Goal: Task Accomplishment & Management: Manage account settings

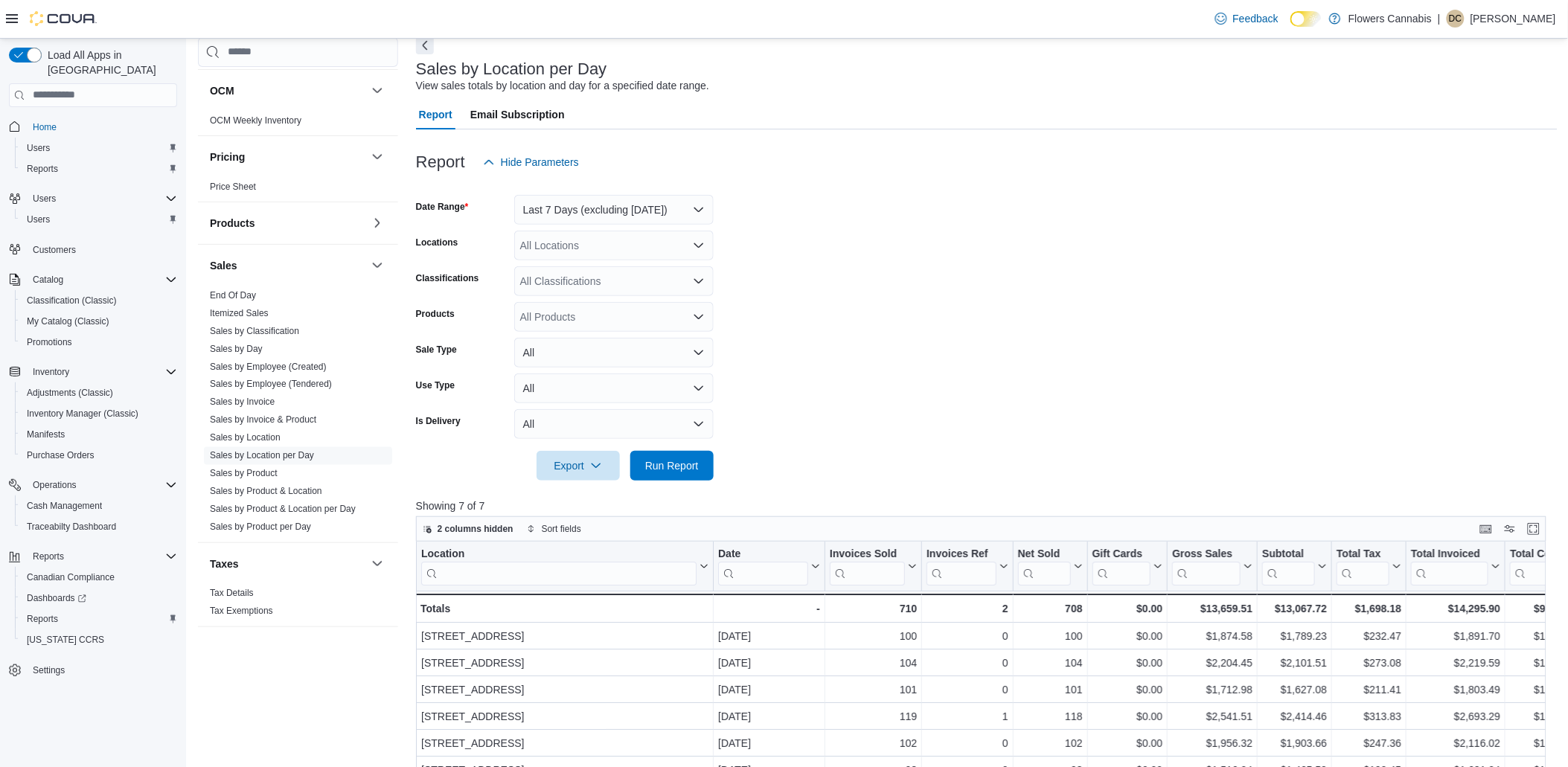
scroll to position [330, 0]
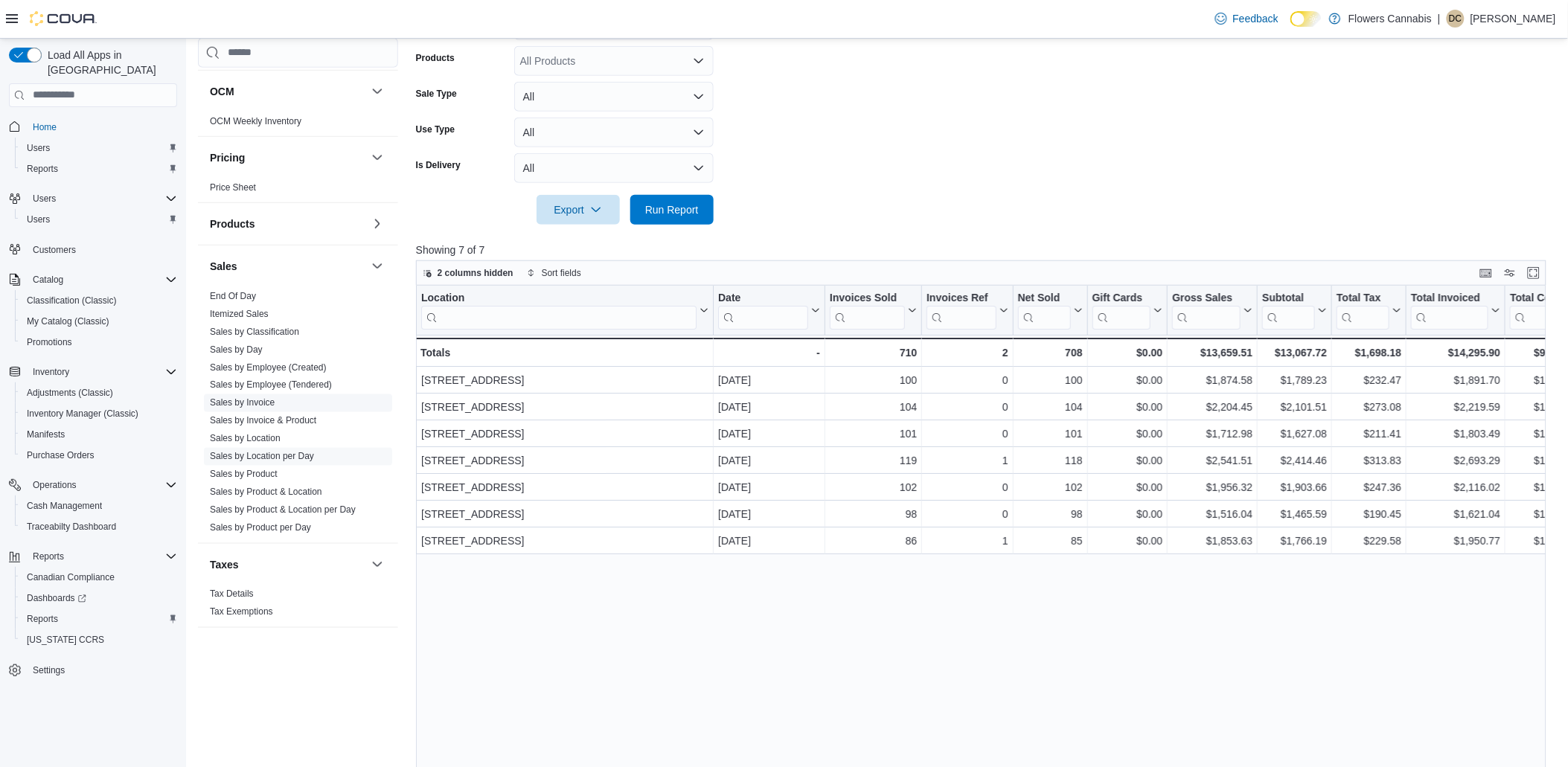
click at [265, 398] on link "Sales by Invoice" at bounding box center [243, 403] width 65 height 11
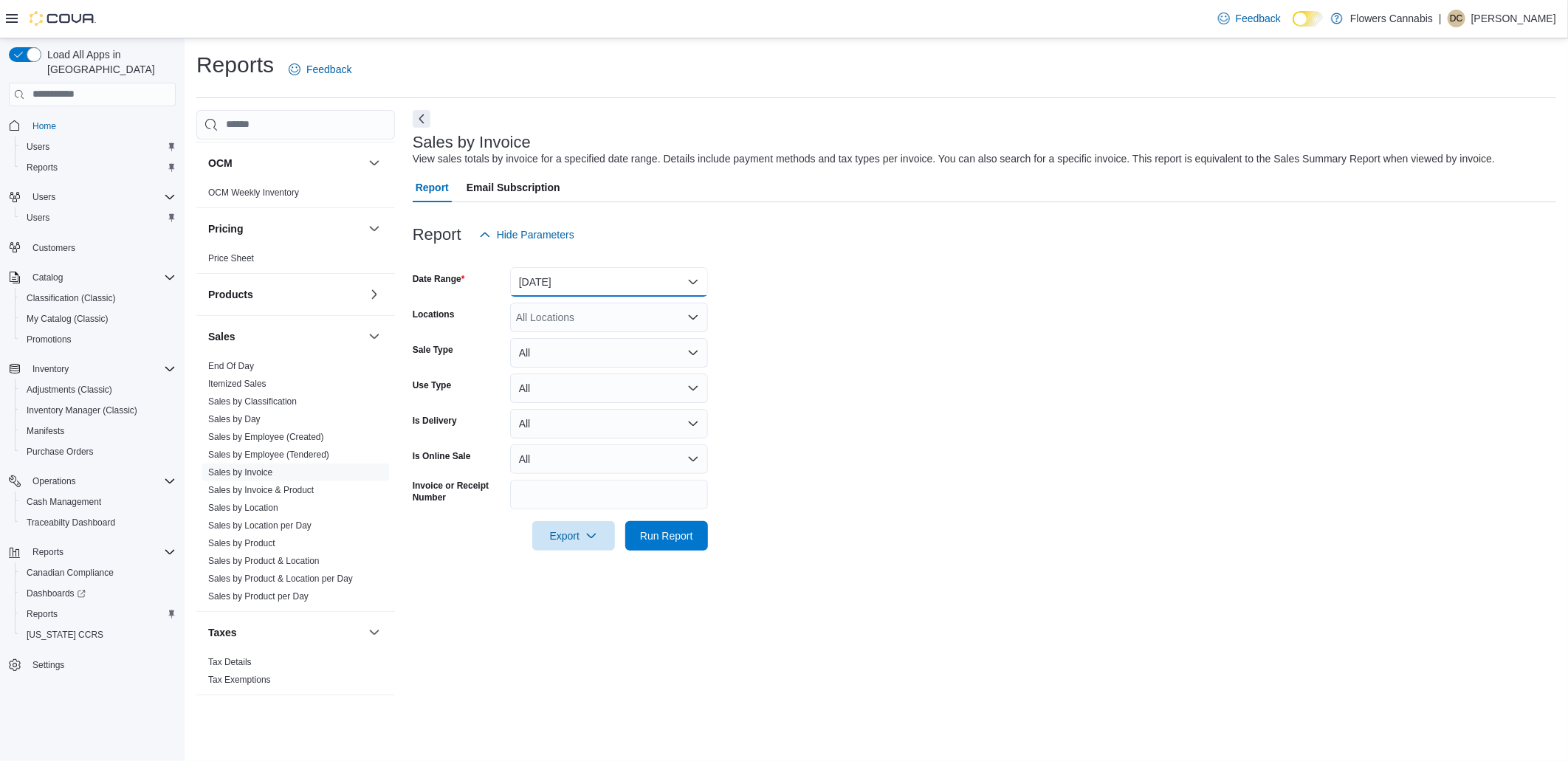
click at [637, 285] on button "Yesterday" at bounding box center [609, 282] width 198 height 30
click at [539, 341] on span "Today" at bounding box center [618, 341] width 169 height 17
click at [692, 541] on span "Run Report" at bounding box center [666, 535] width 65 height 30
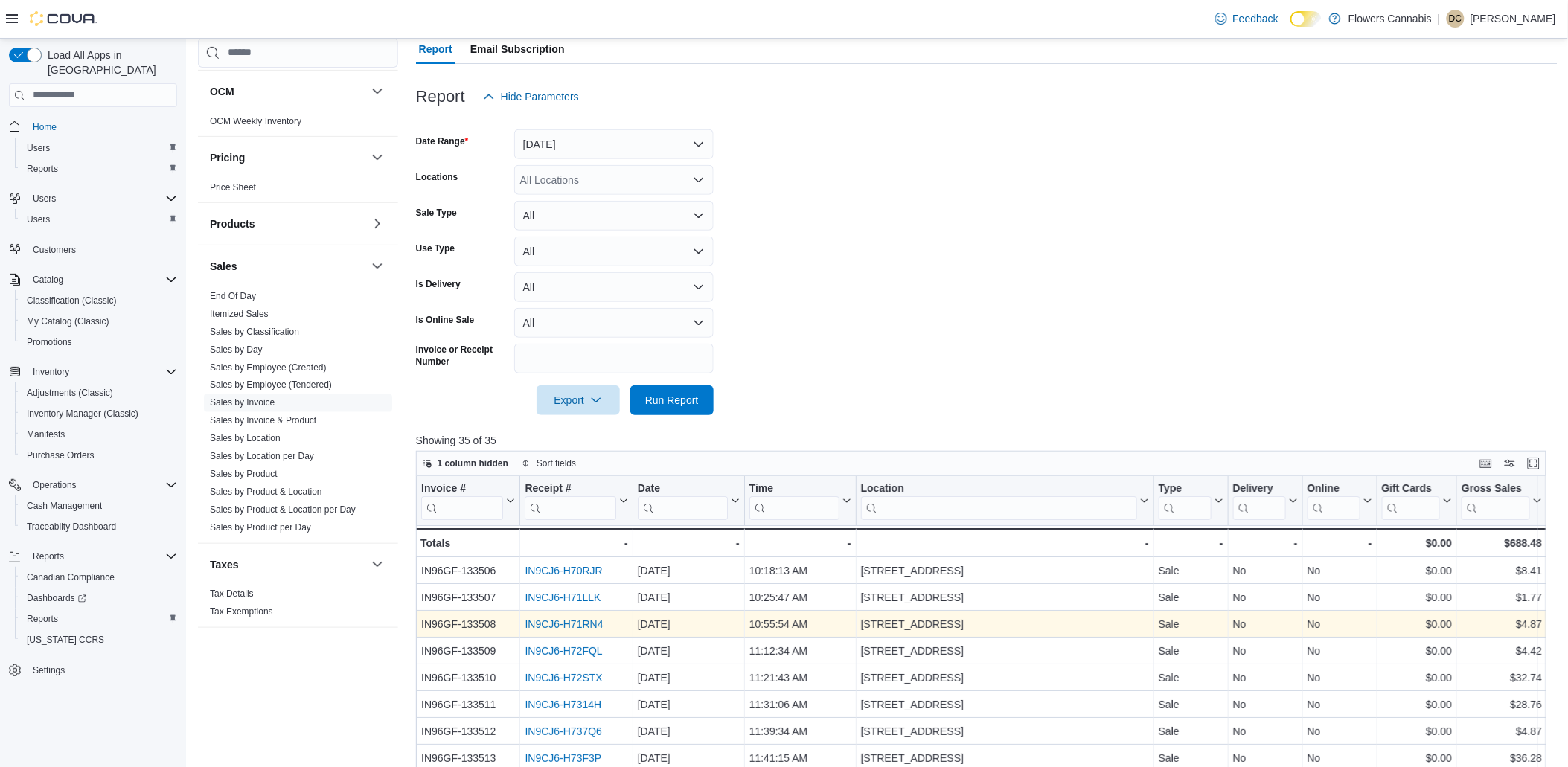
scroll to position [366, 0]
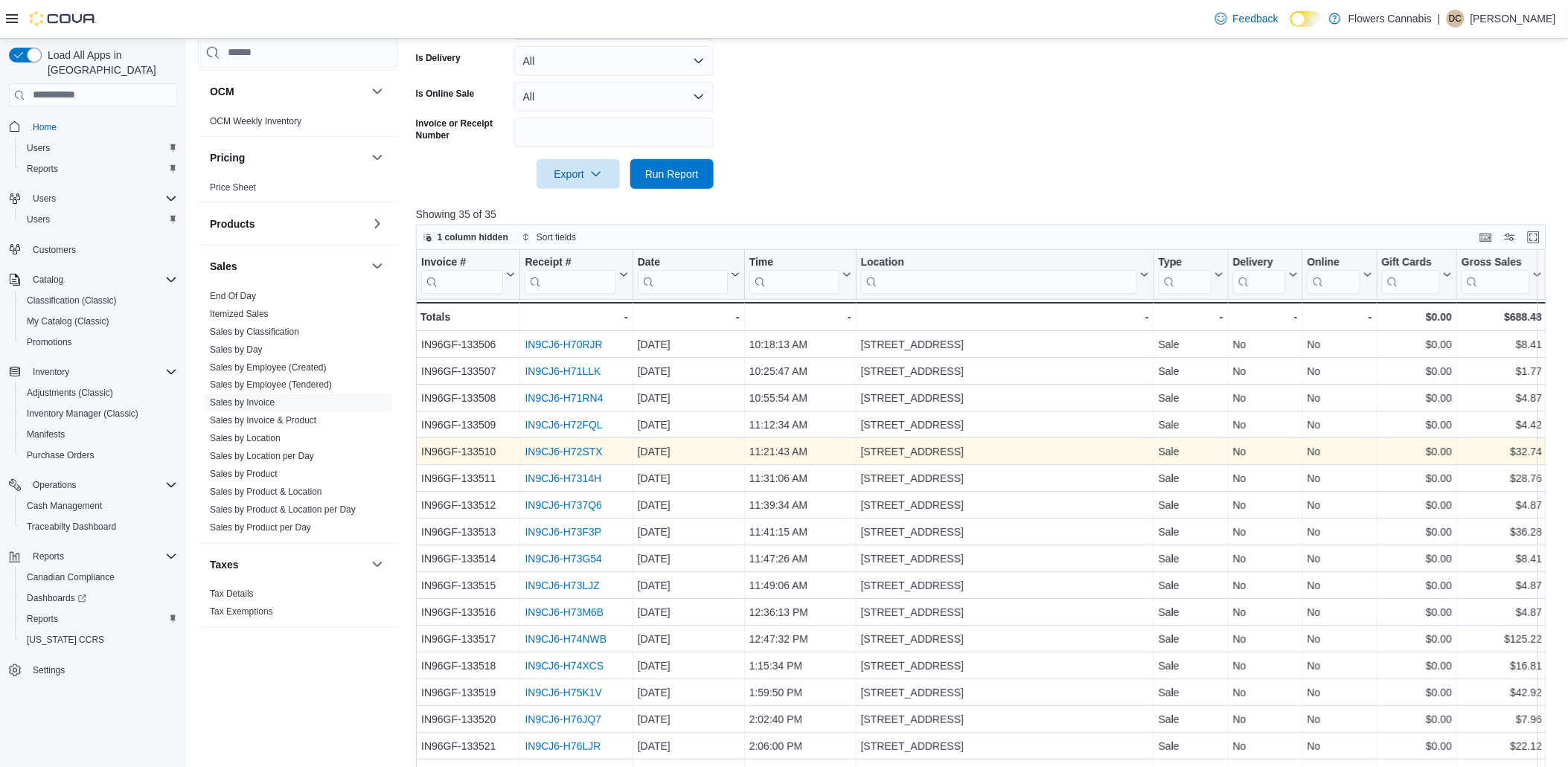
click at [562, 451] on link "IN9CJ6-H72STX" at bounding box center [563, 452] width 77 height 12
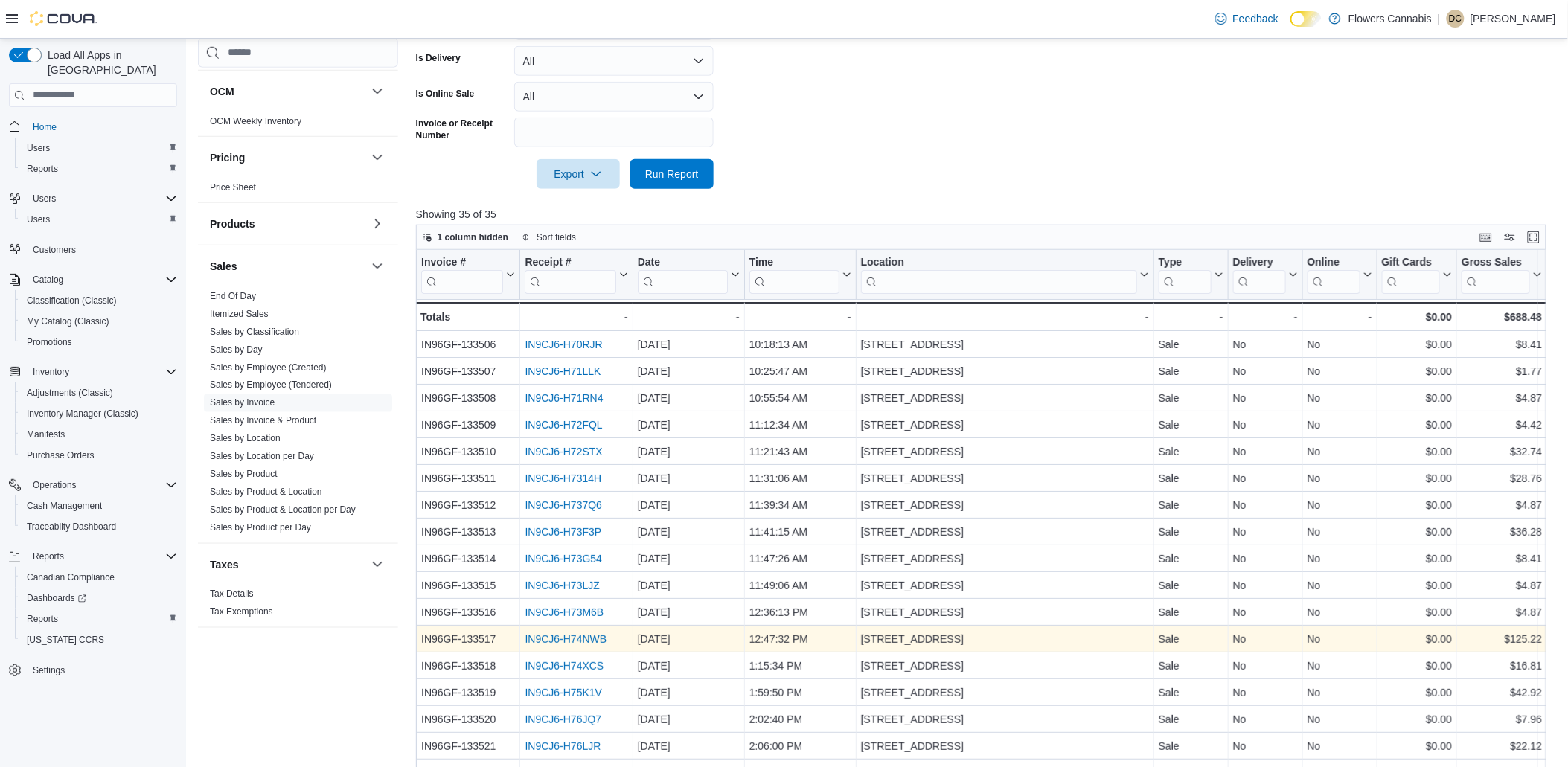
click at [579, 638] on link "IN9CJ6-H74NWB" at bounding box center [565, 639] width 81 height 12
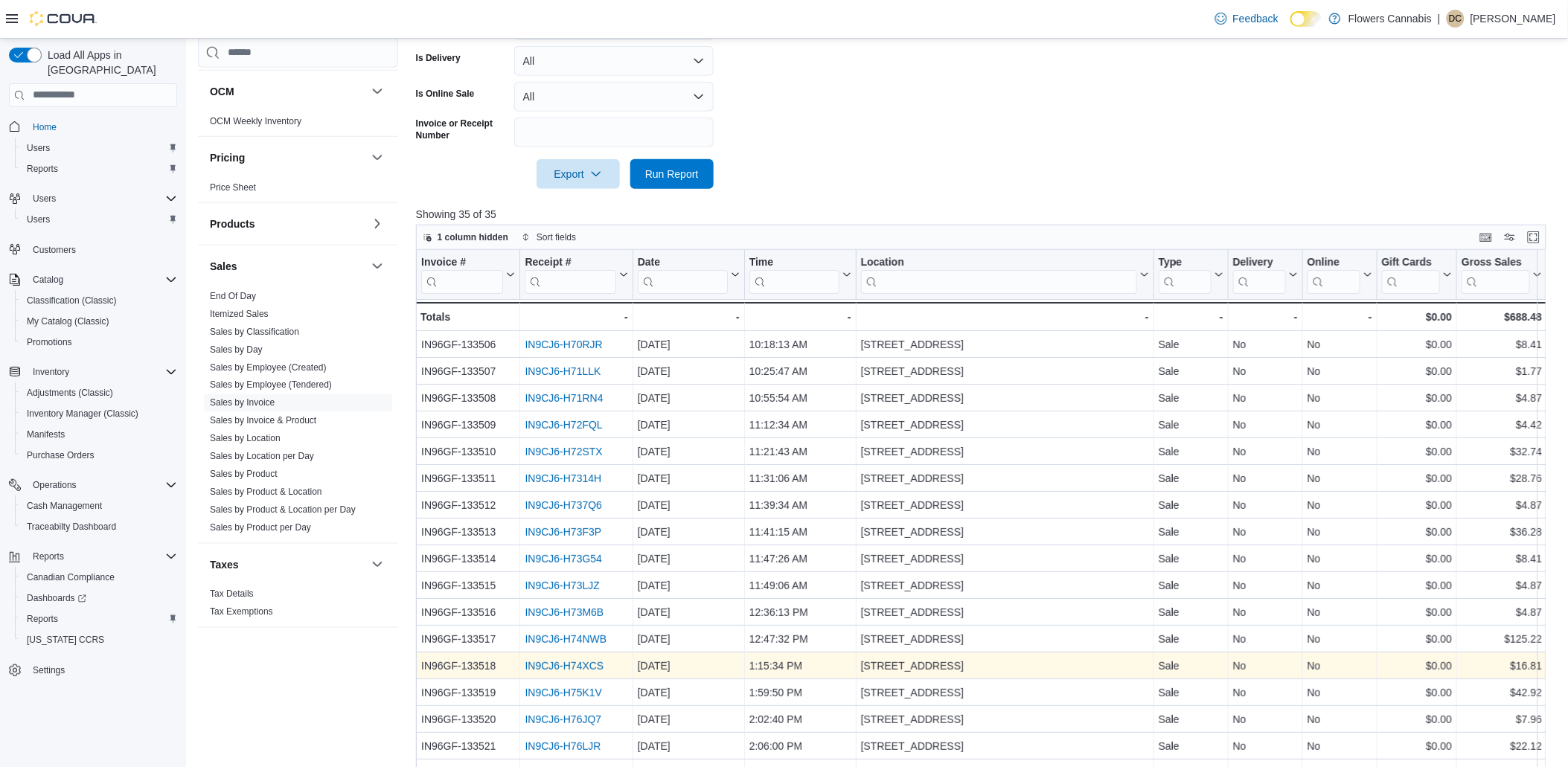
click at [551, 665] on link "IN9CJ6-H74XCS" at bounding box center [564, 666] width 79 height 12
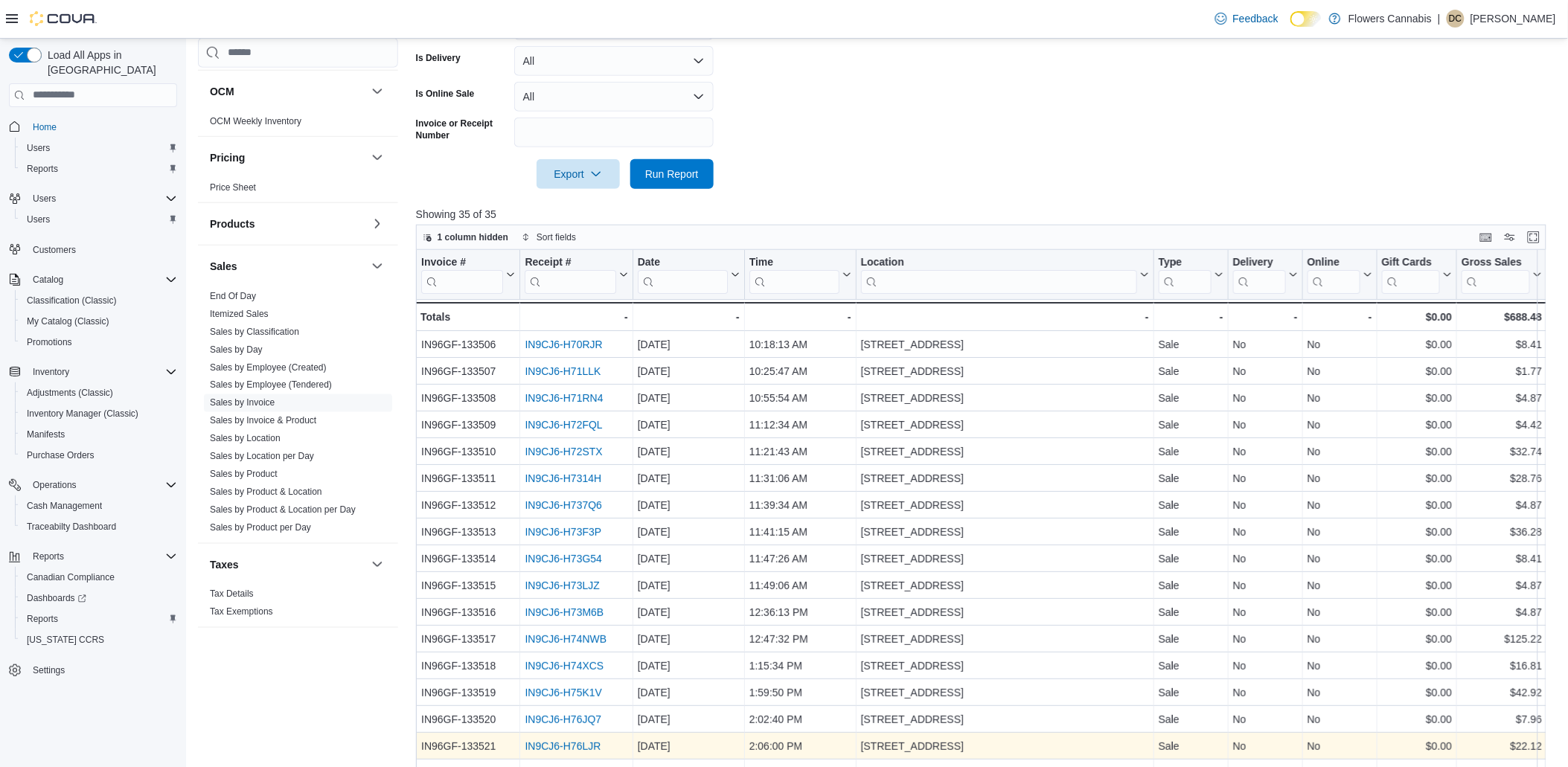
click at [575, 745] on link "IN9CJ6-H76LJR" at bounding box center [562, 746] width 76 height 12
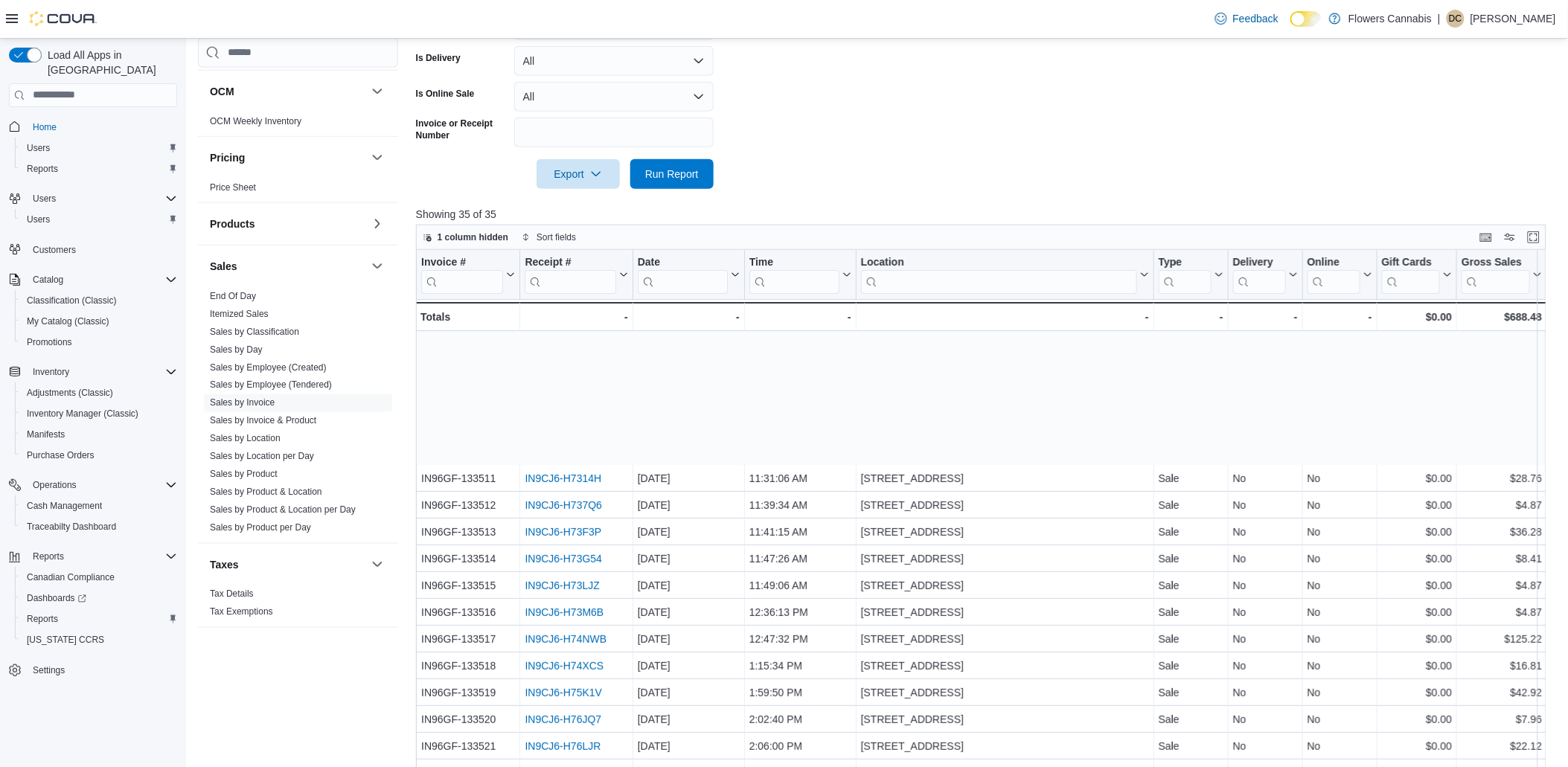
scroll to position [165, 0]
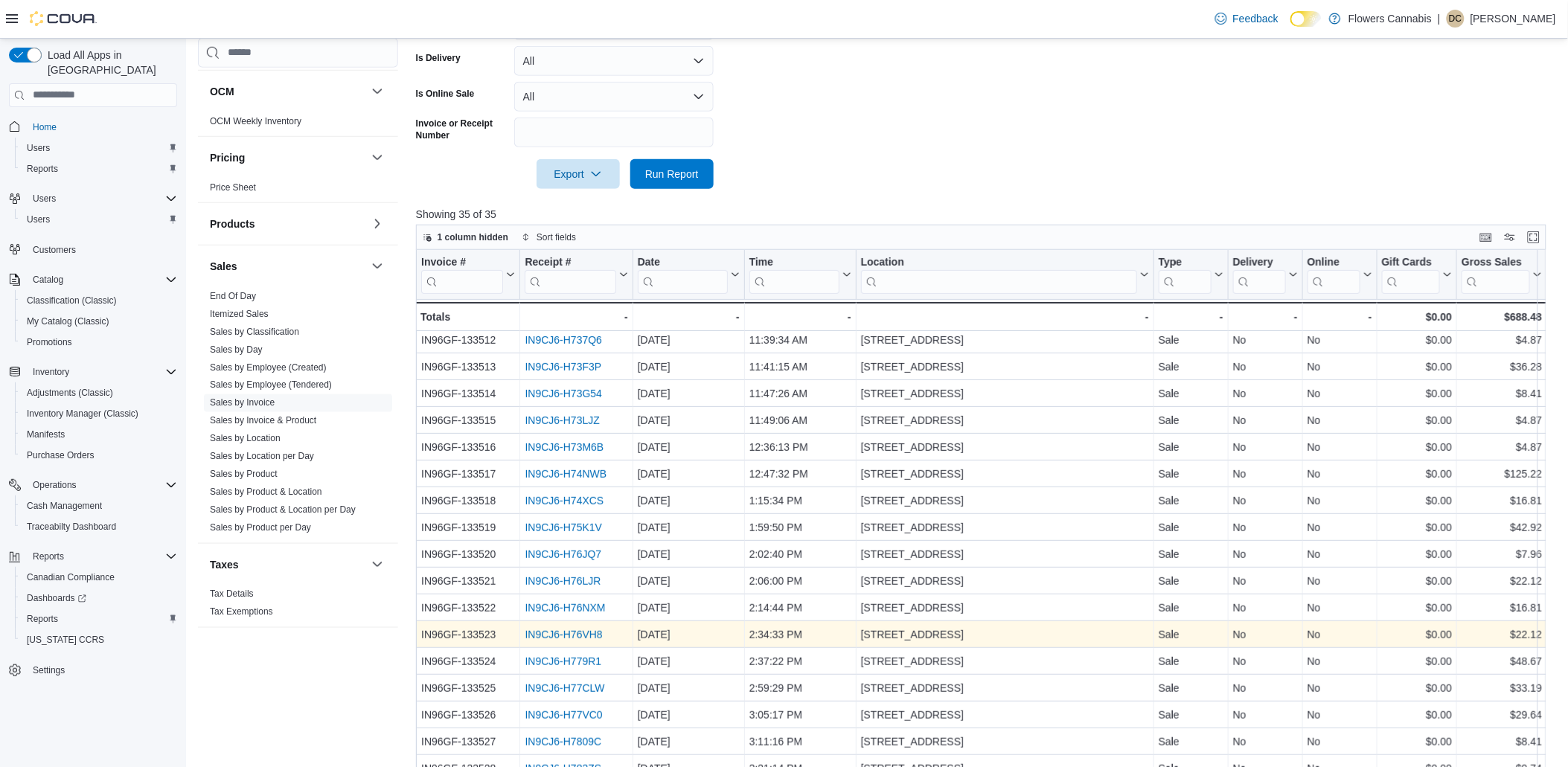
click at [536, 632] on link "IN9CJ6-H76VH8" at bounding box center [563, 635] width 77 height 12
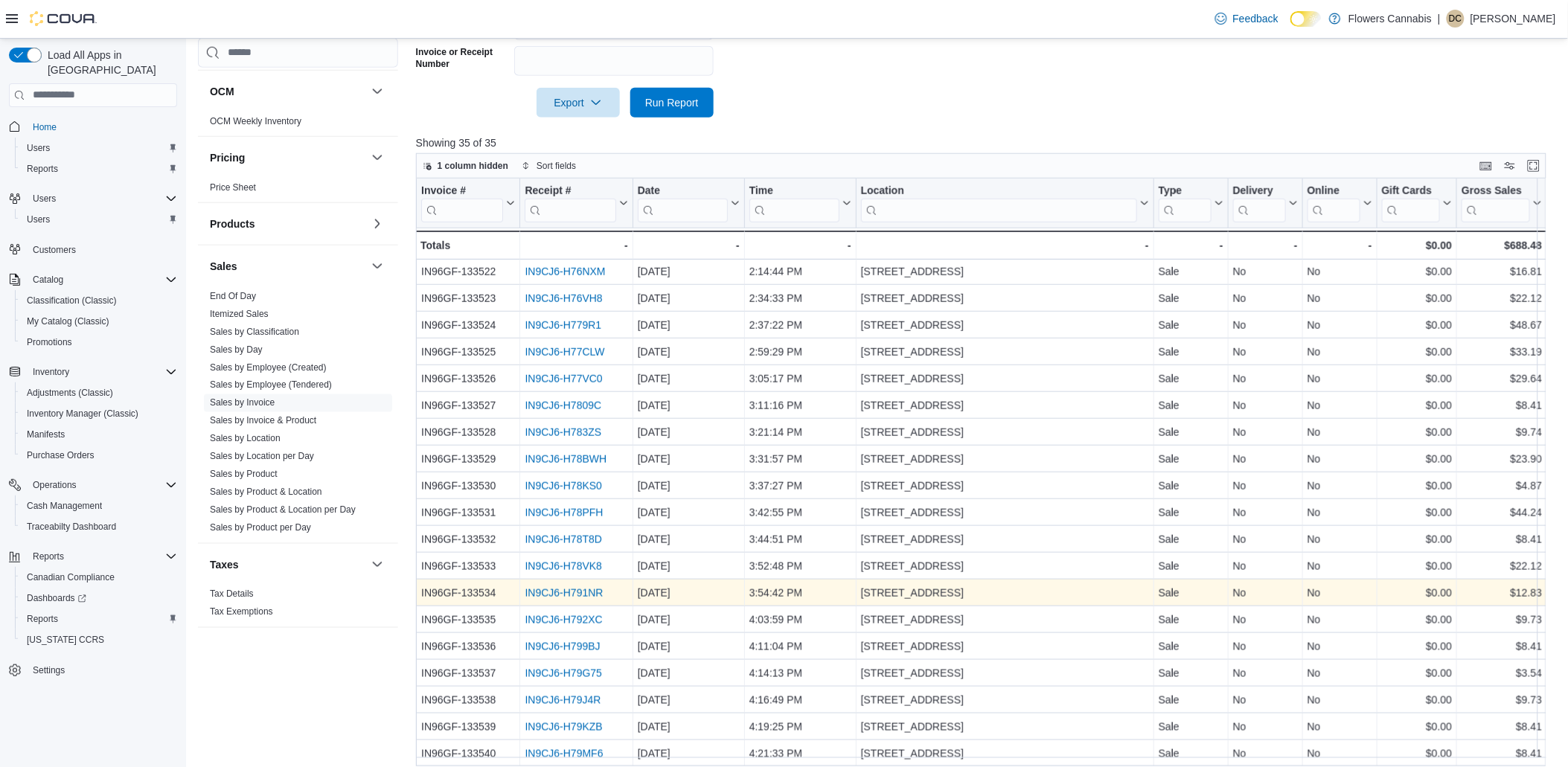
scroll to position [448, 0]
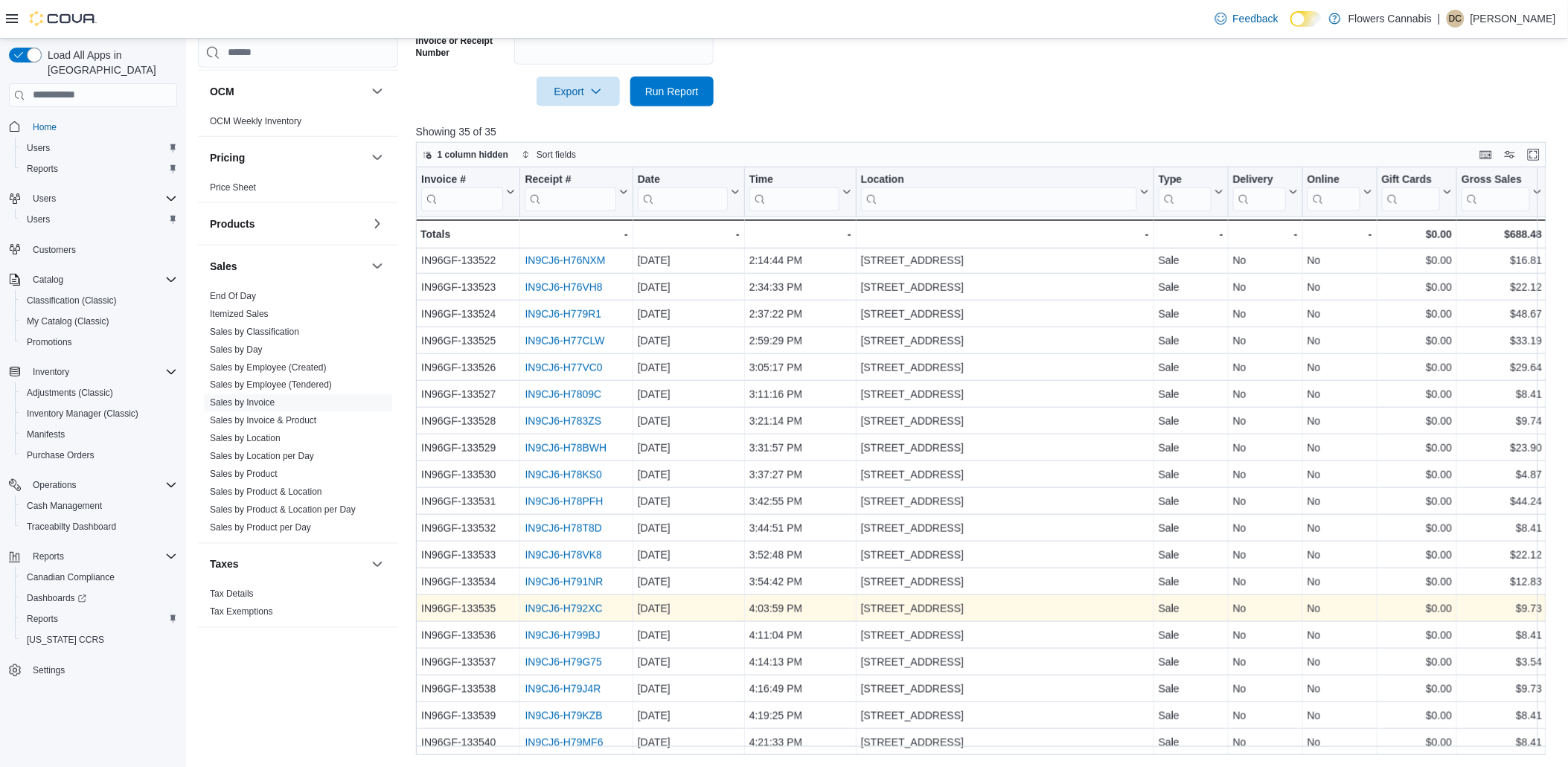
click at [579, 602] on link "IN9CJ6-H792XC" at bounding box center [563, 609] width 77 height 12
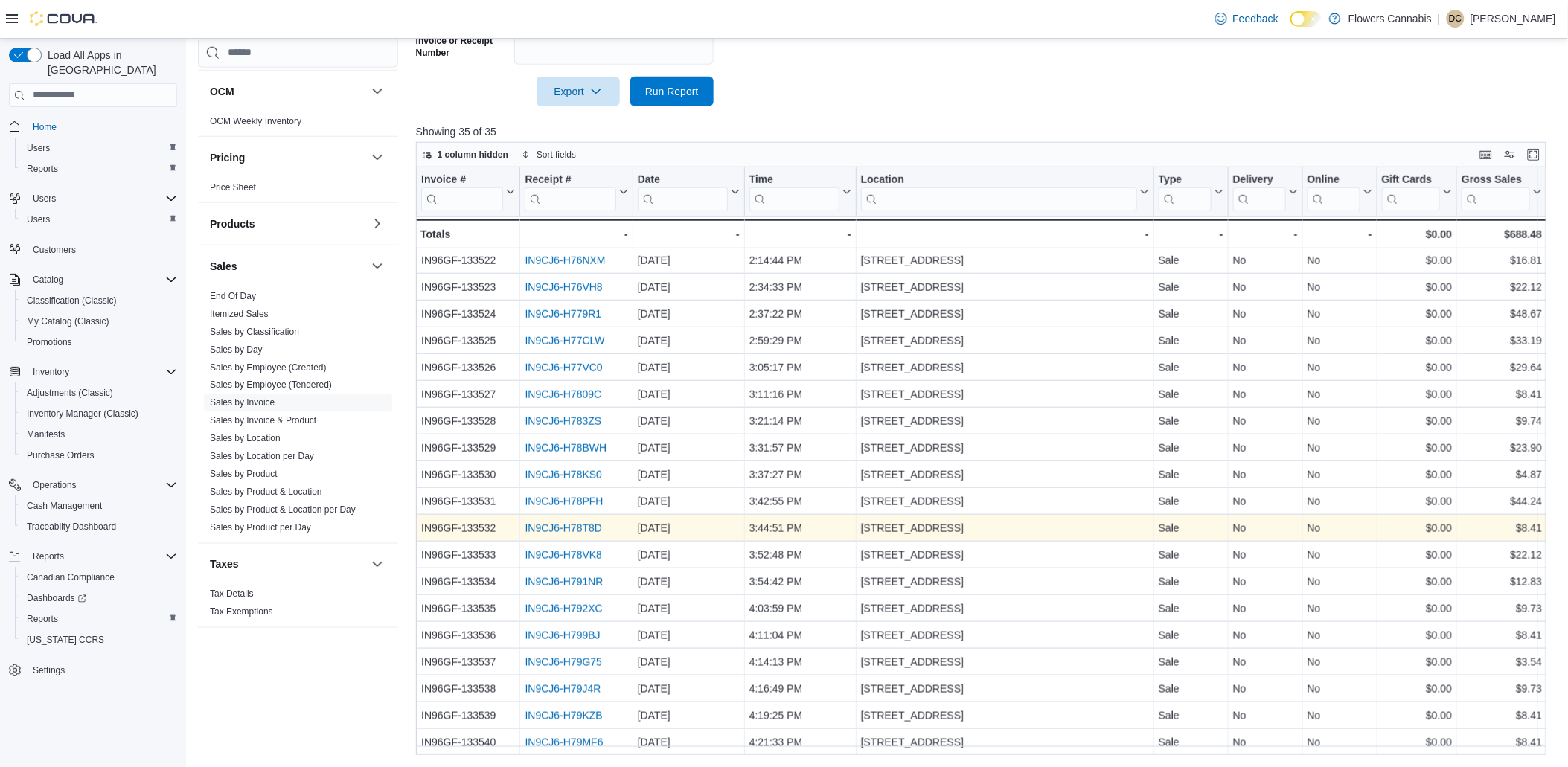
click at [576, 523] on link "IN9CJ6-H78T8D" at bounding box center [563, 528] width 77 height 12
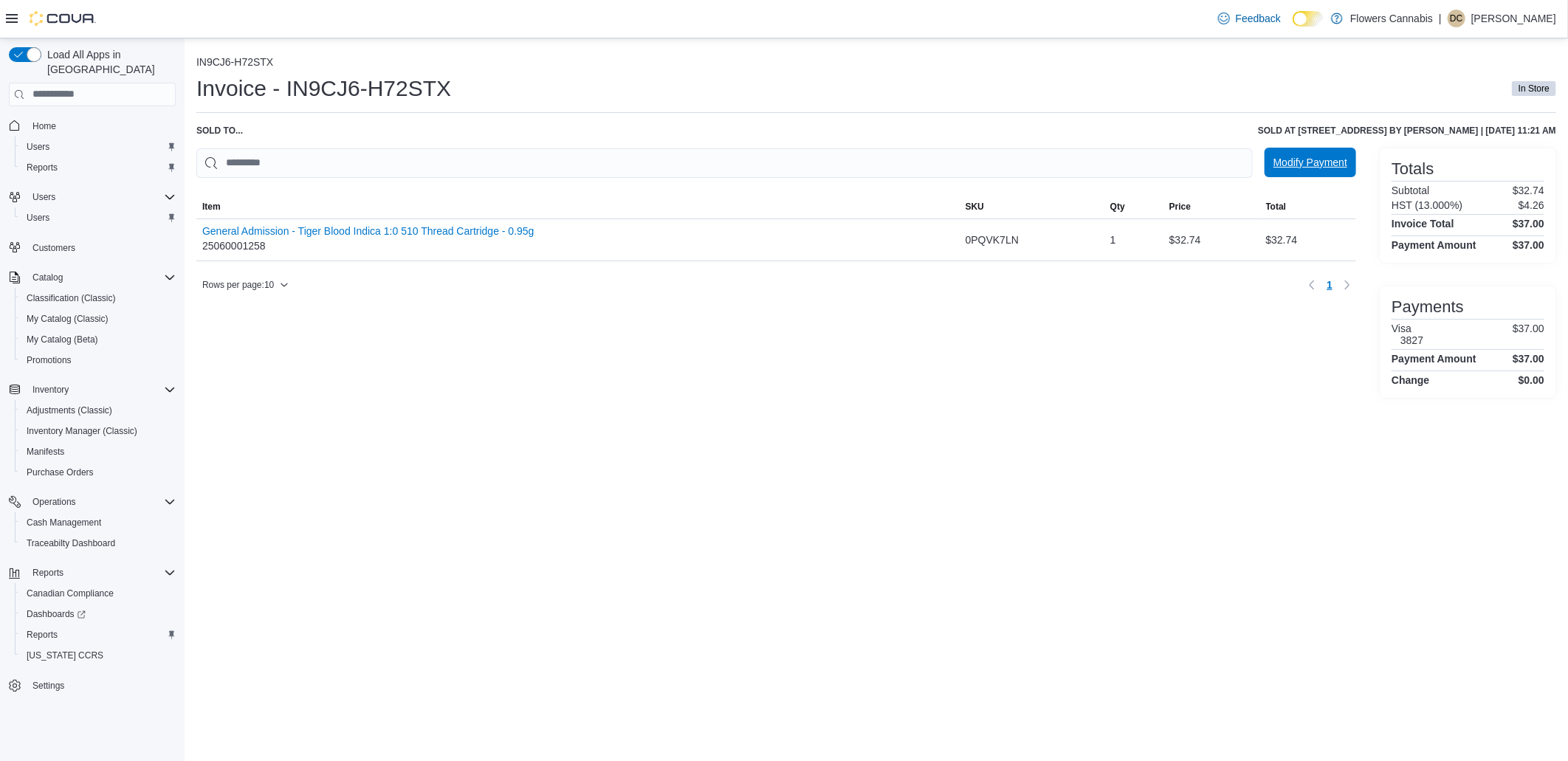
click at [1319, 169] on span "Modify Payment" at bounding box center [1310, 162] width 74 height 15
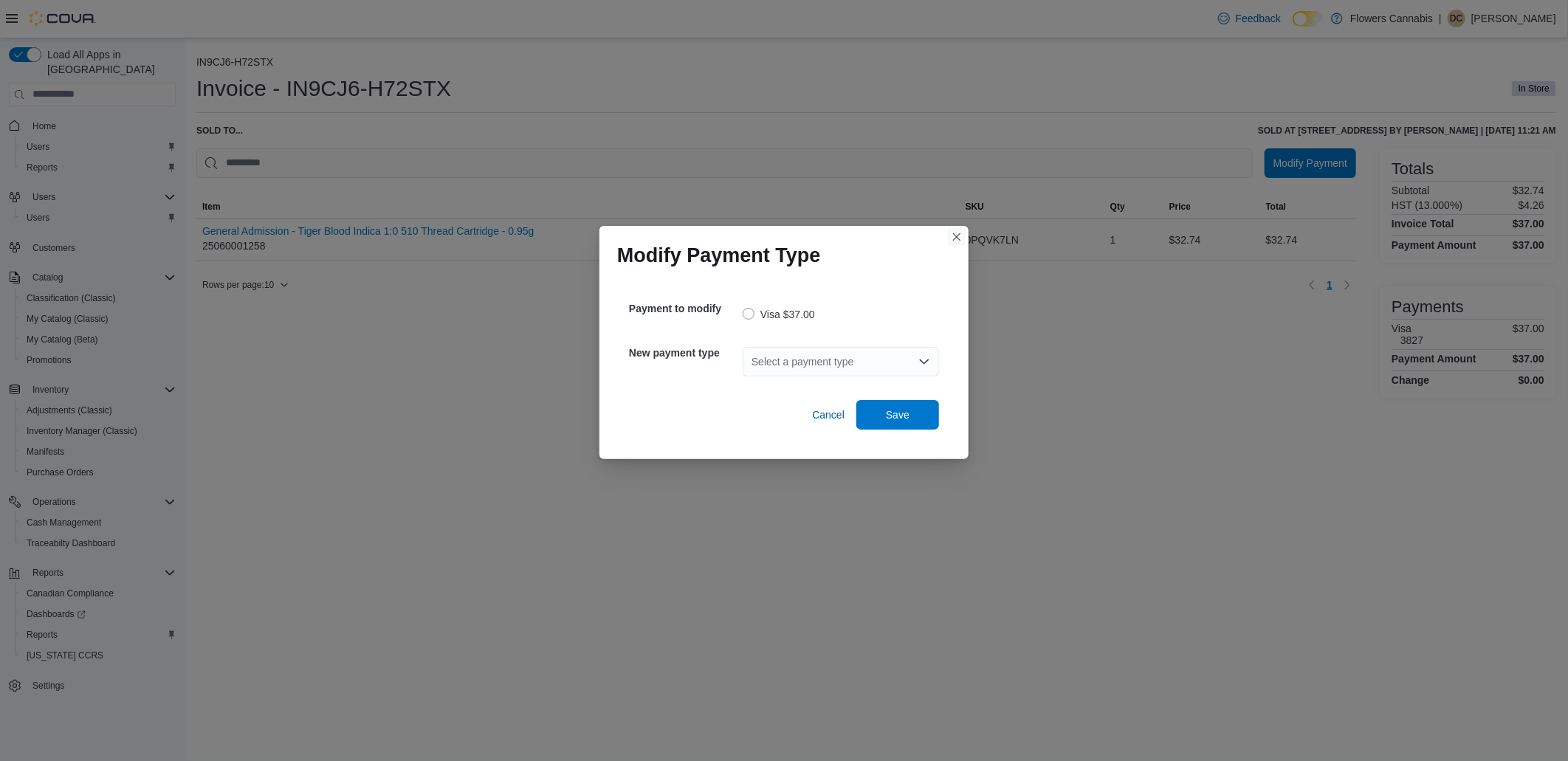
click at [954, 236] on button "Closes this modal window" at bounding box center [956, 237] width 17 height 17
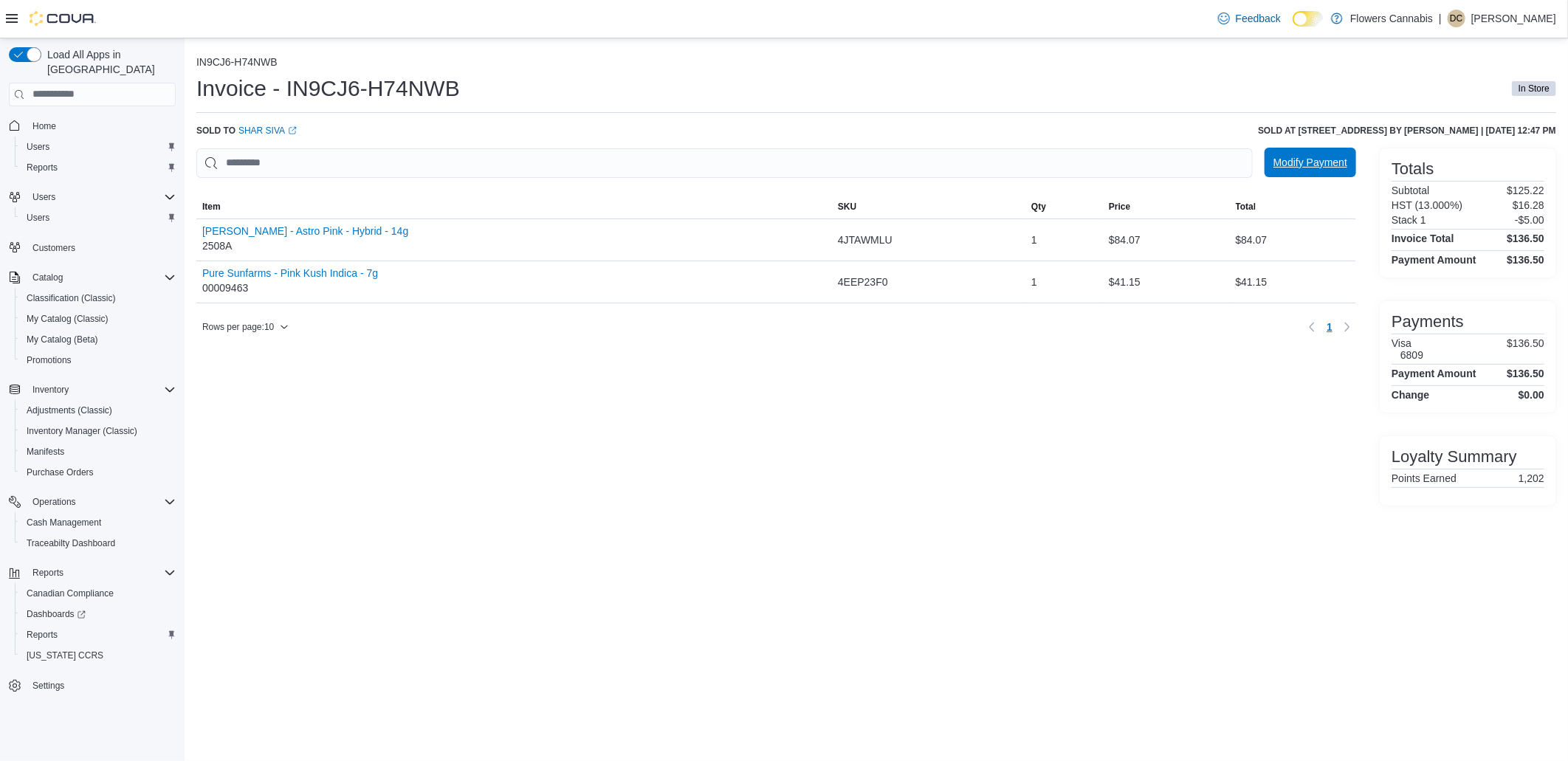
click at [1294, 168] on span "Modify Payment" at bounding box center [1310, 162] width 74 height 15
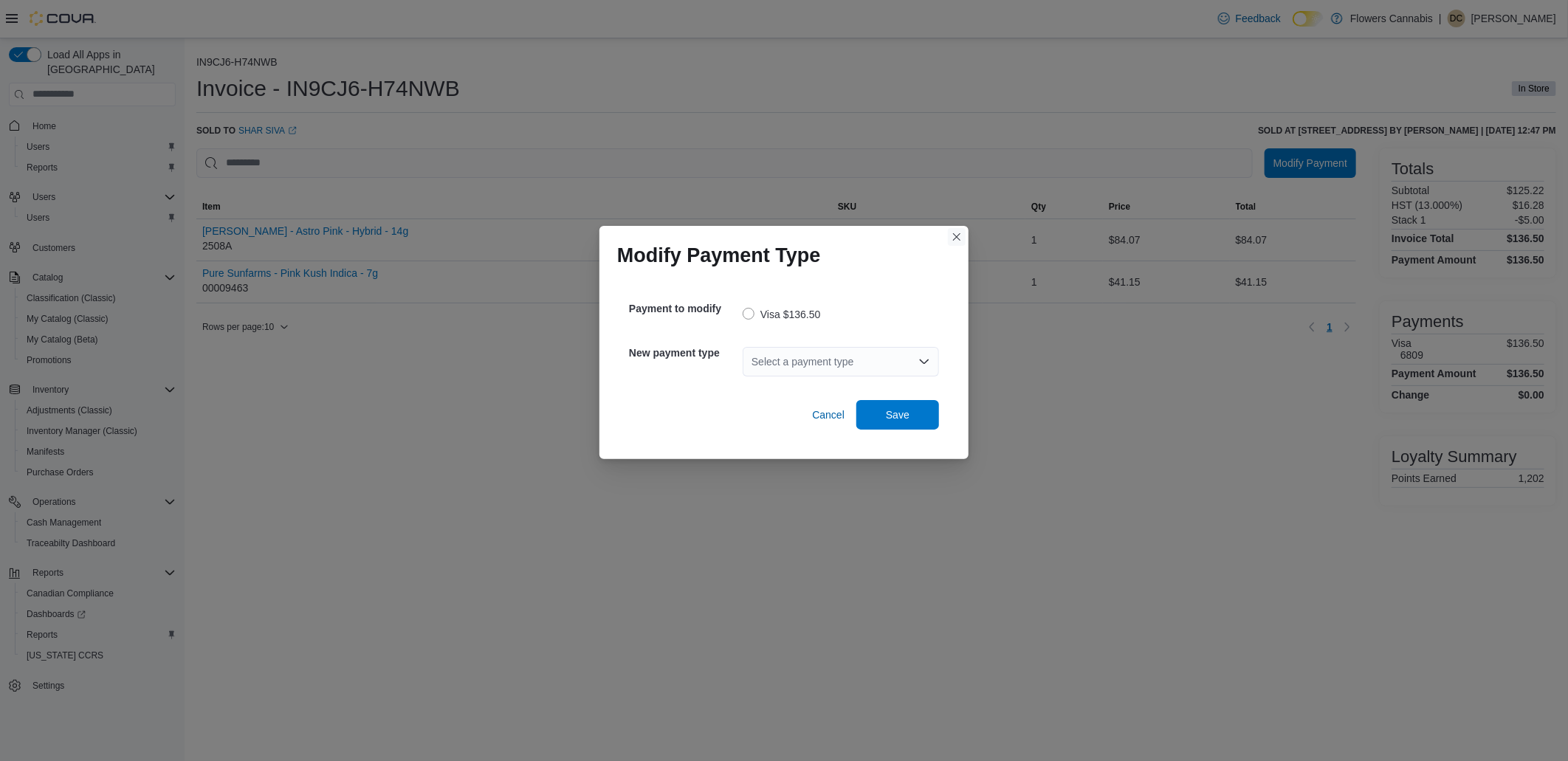
click at [960, 235] on button "Closes this modal window" at bounding box center [956, 237] width 17 height 17
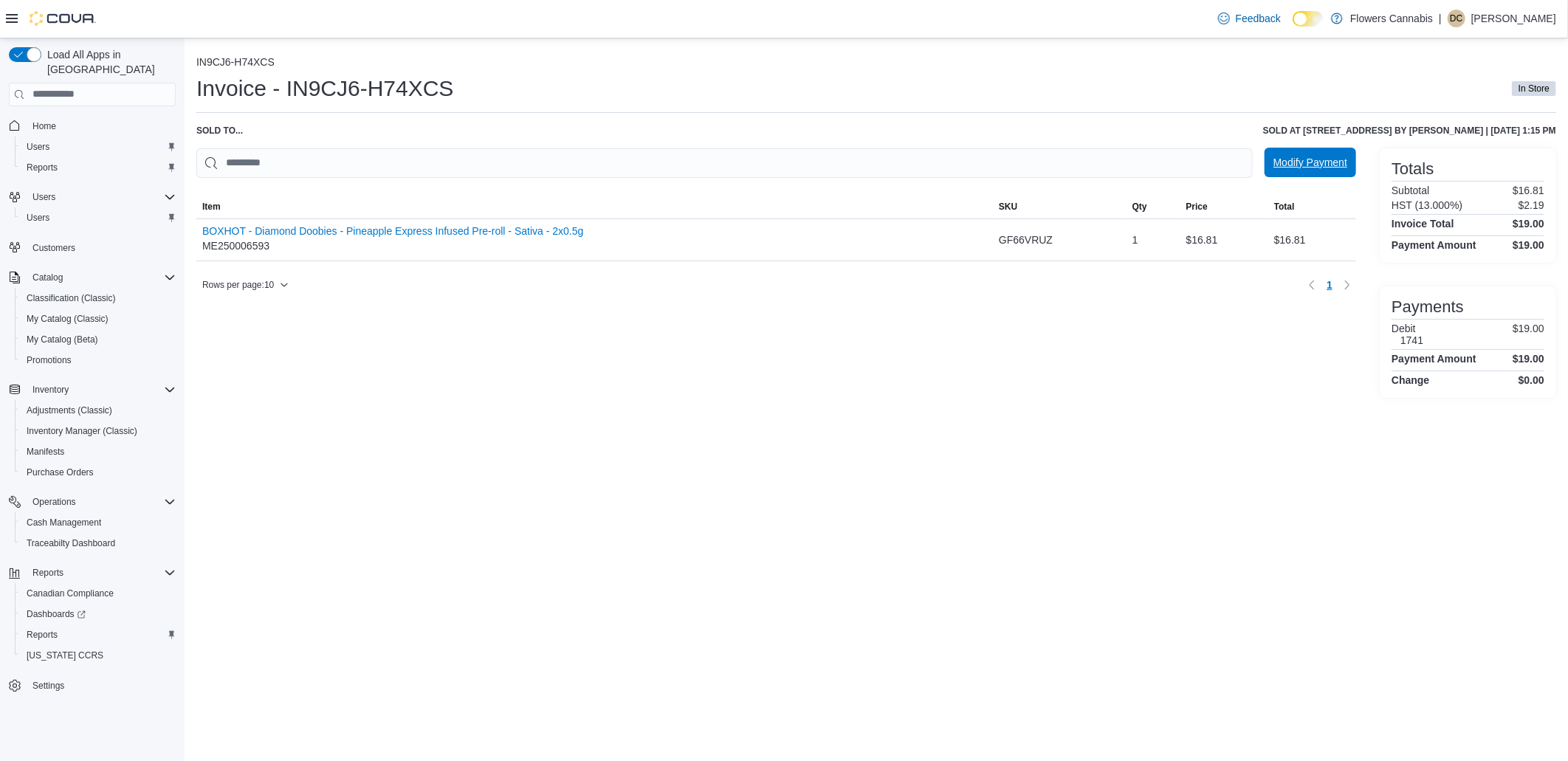
click at [1295, 162] on span "Modify Payment" at bounding box center [1310, 162] width 74 height 15
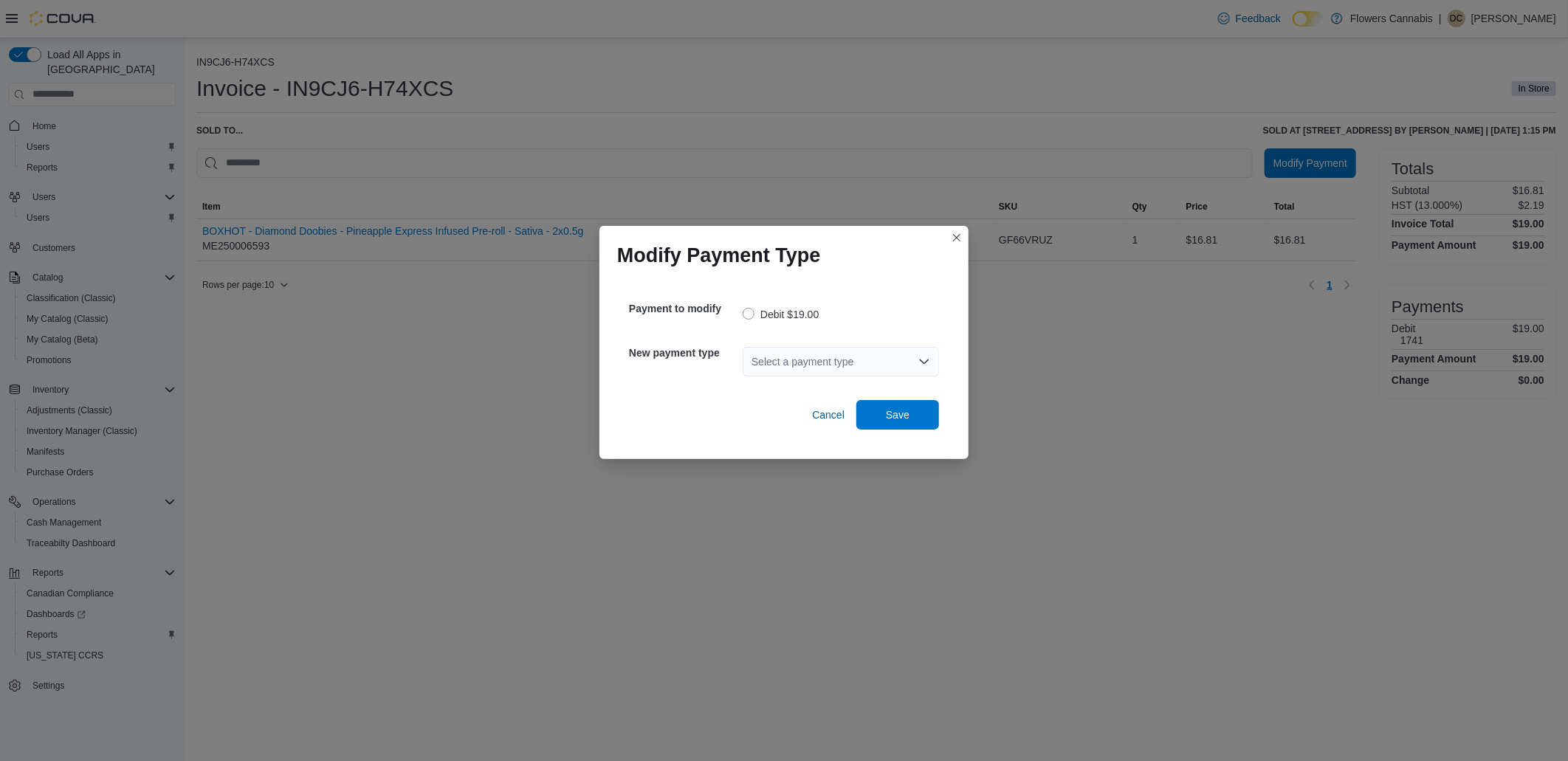
click at [823, 371] on div "Select a payment type" at bounding box center [841, 361] width 196 height 30
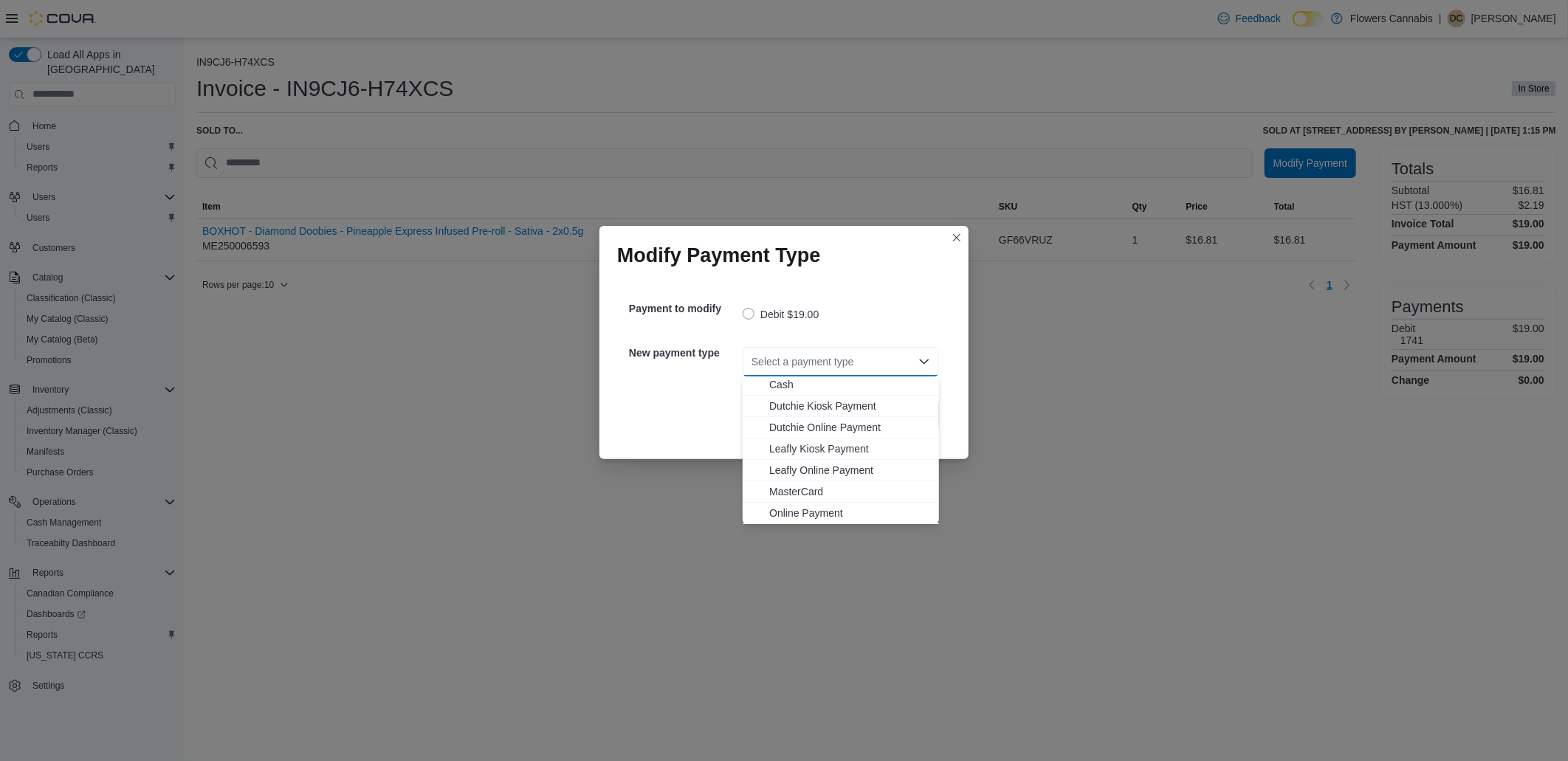
scroll to position [66, 0]
click at [793, 507] on span "Visa" at bounding box center [849, 513] width 161 height 15
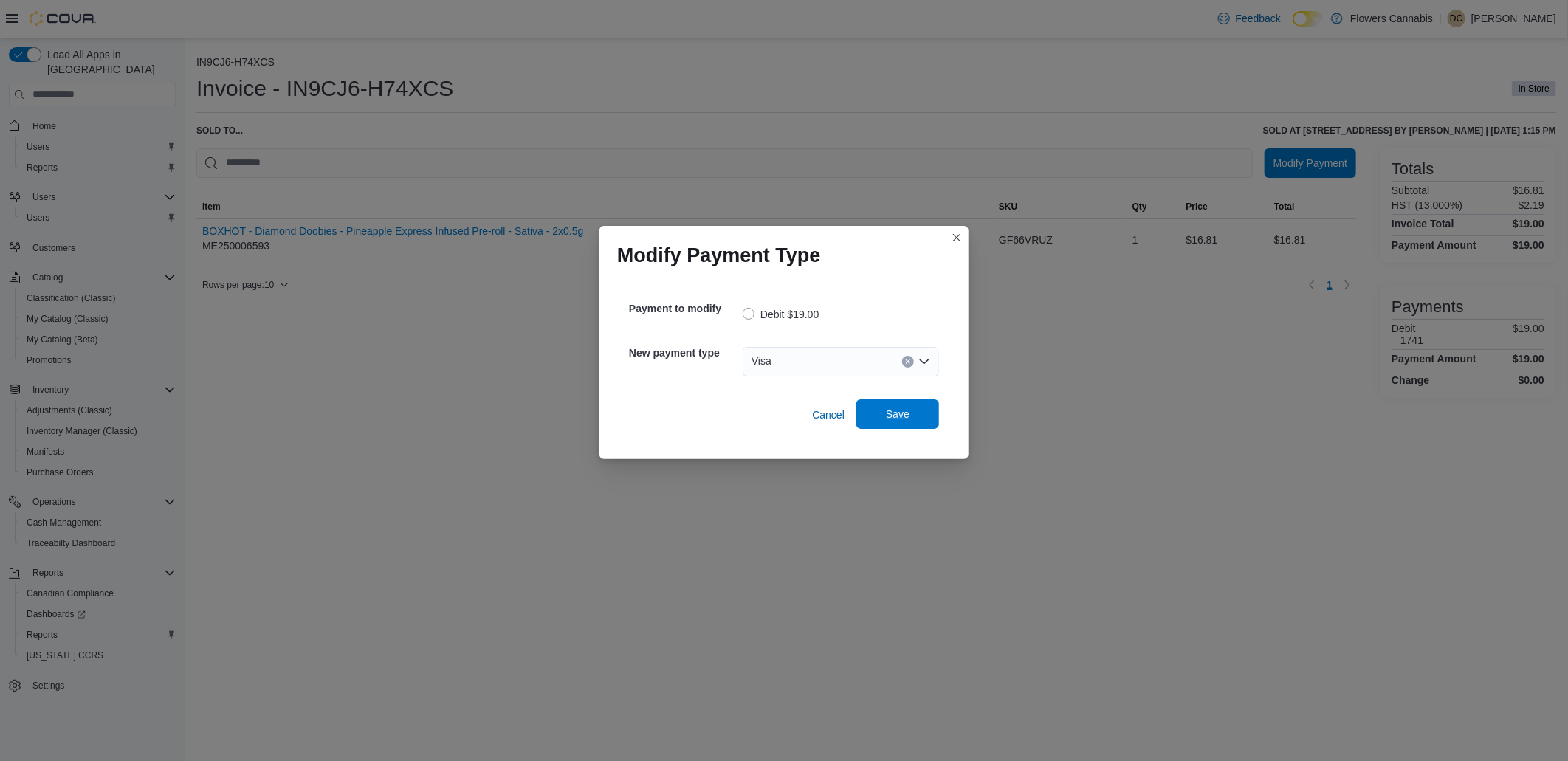
click at [911, 407] on span "Save" at bounding box center [897, 414] width 65 height 30
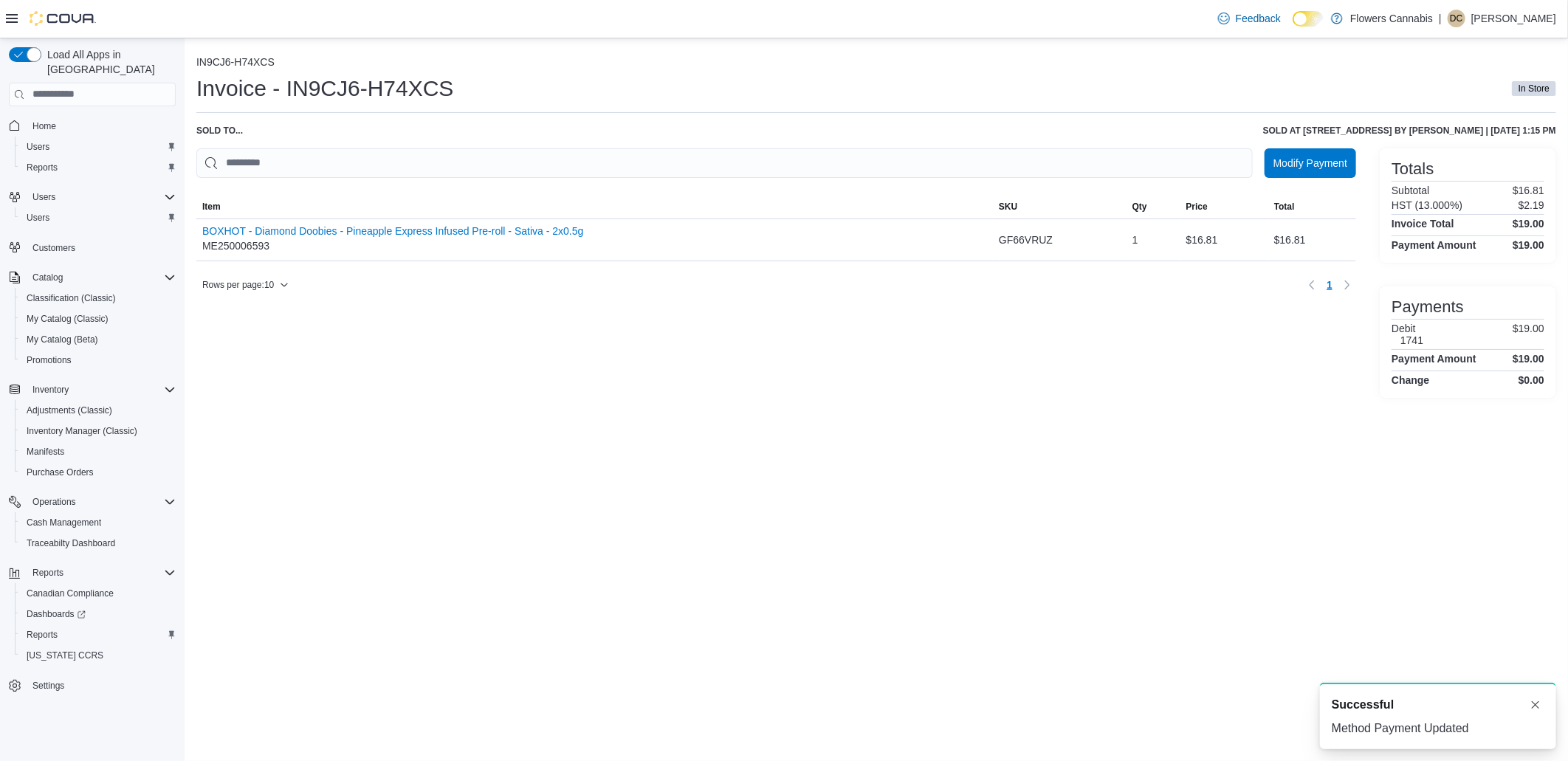
scroll to position [0, 0]
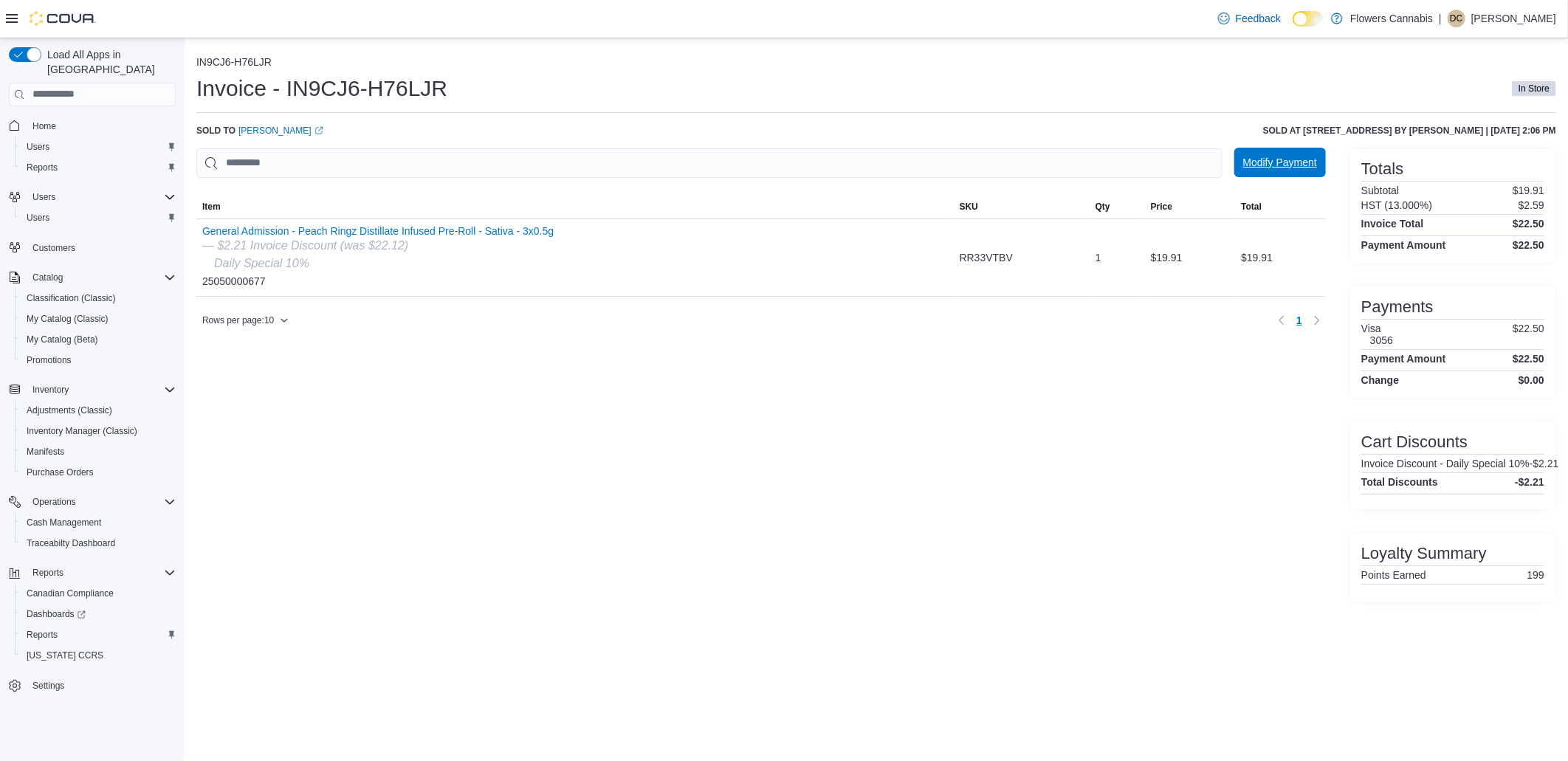
click at [1300, 161] on span "Modify Payment" at bounding box center [1280, 162] width 74 height 15
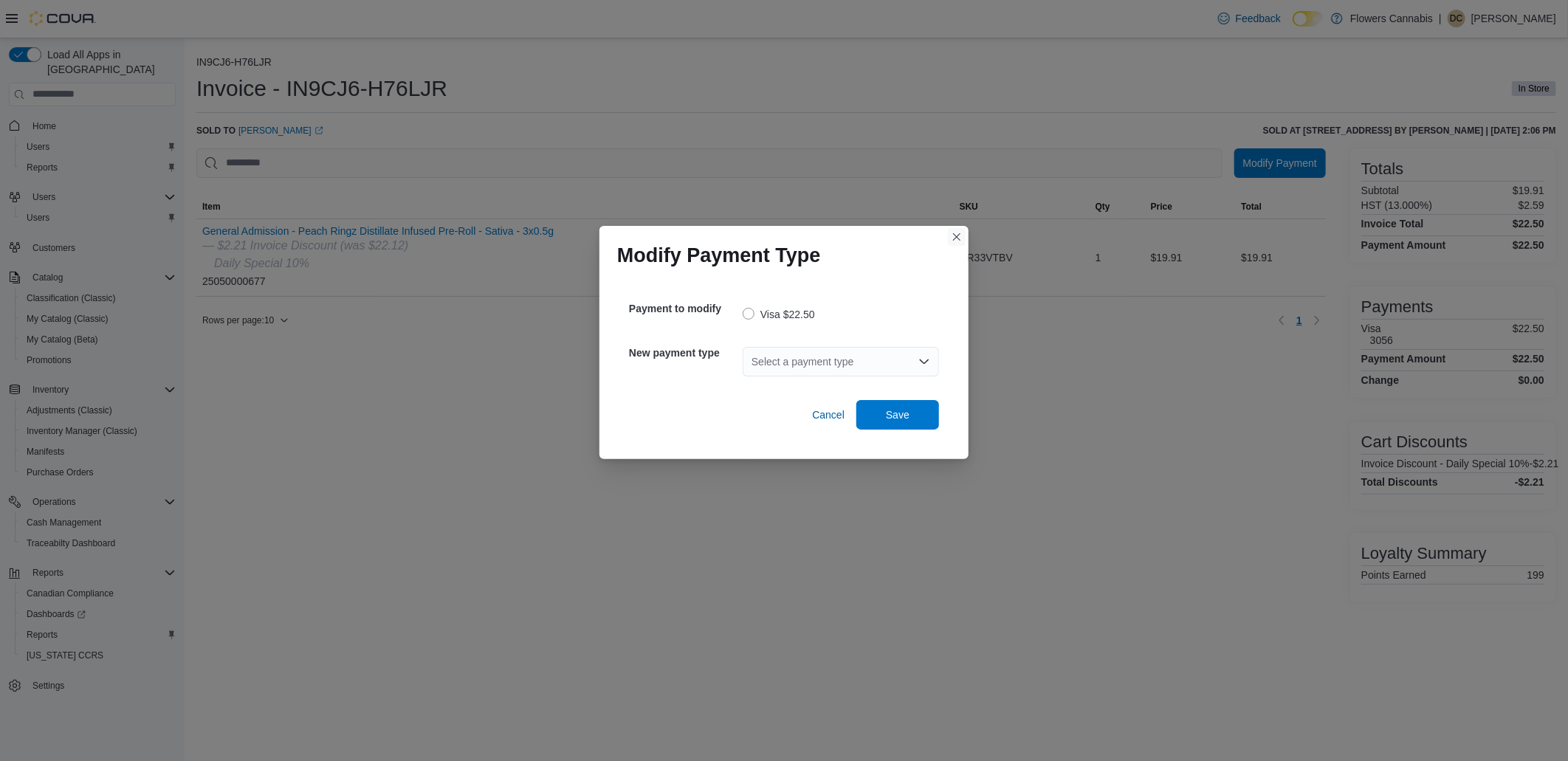
click at [958, 234] on button "Closes this modal window" at bounding box center [956, 237] width 17 height 17
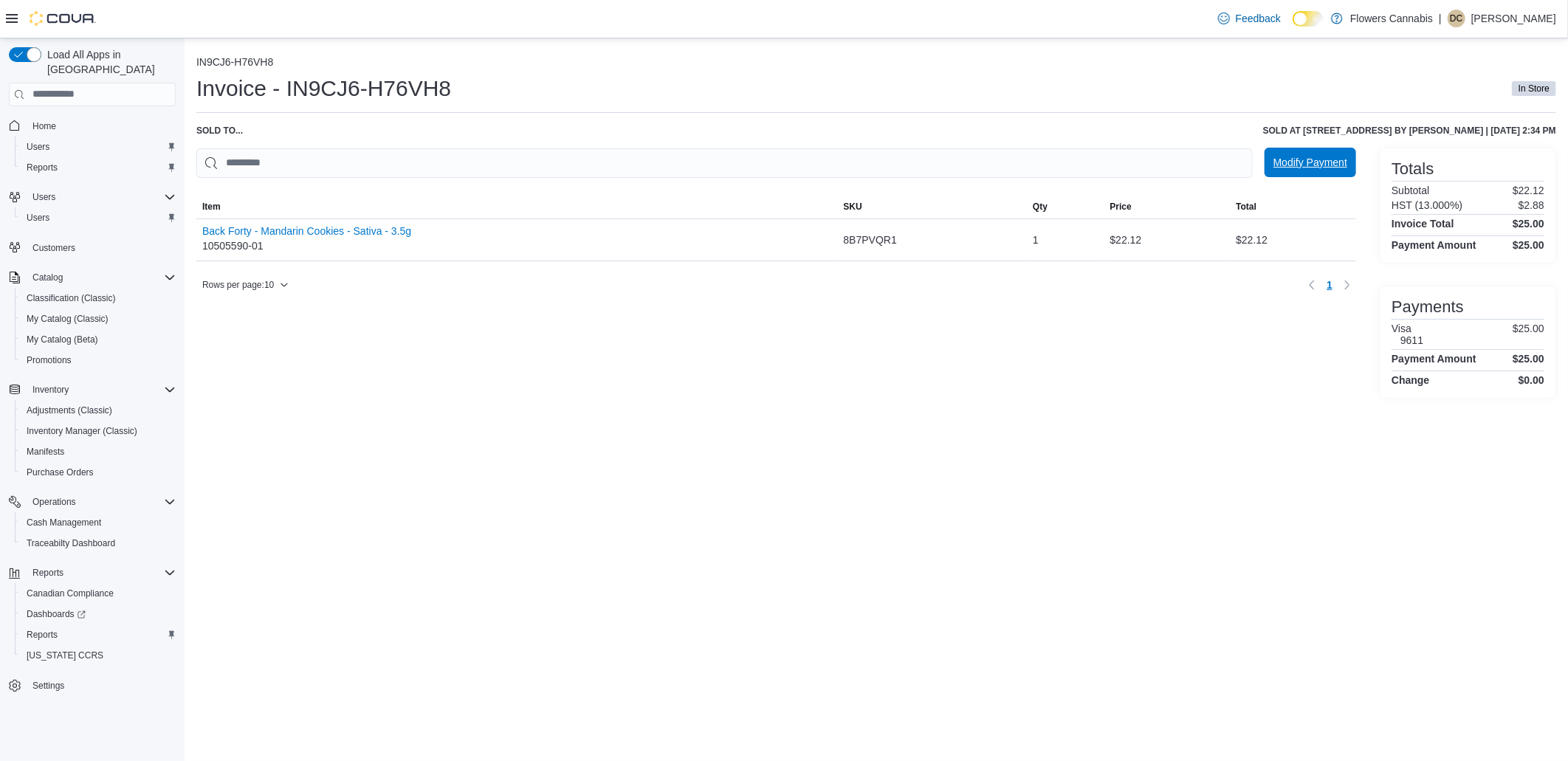
click at [1320, 162] on span "Modify Payment" at bounding box center [1310, 162] width 74 height 15
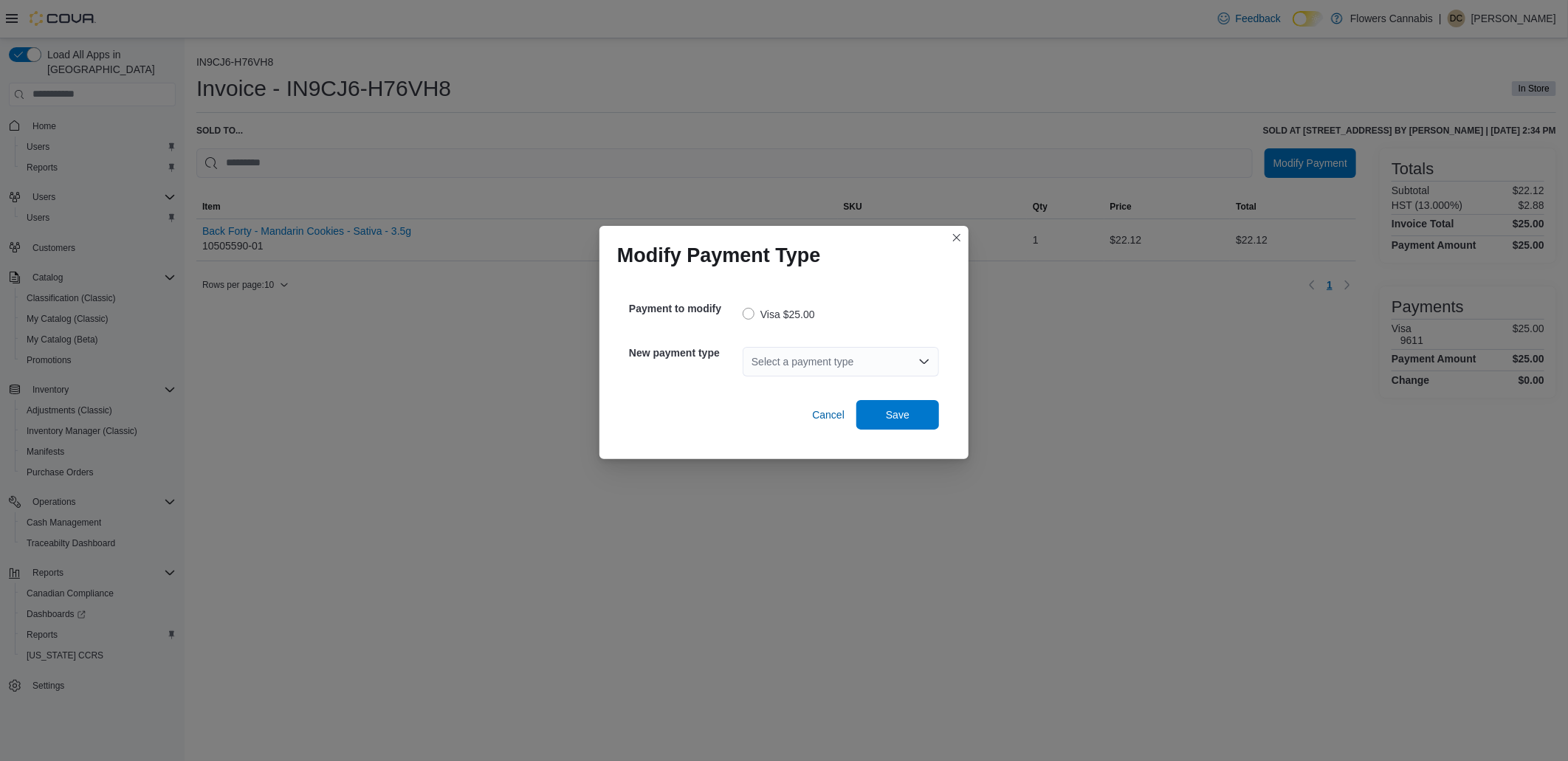
click at [956, 227] on div "Modify Payment Type" at bounding box center [784, 249] width 369 height 47
click at [952, 238] on button "Closes this modal window" at bounding box center [956, 237] width 17 height 17
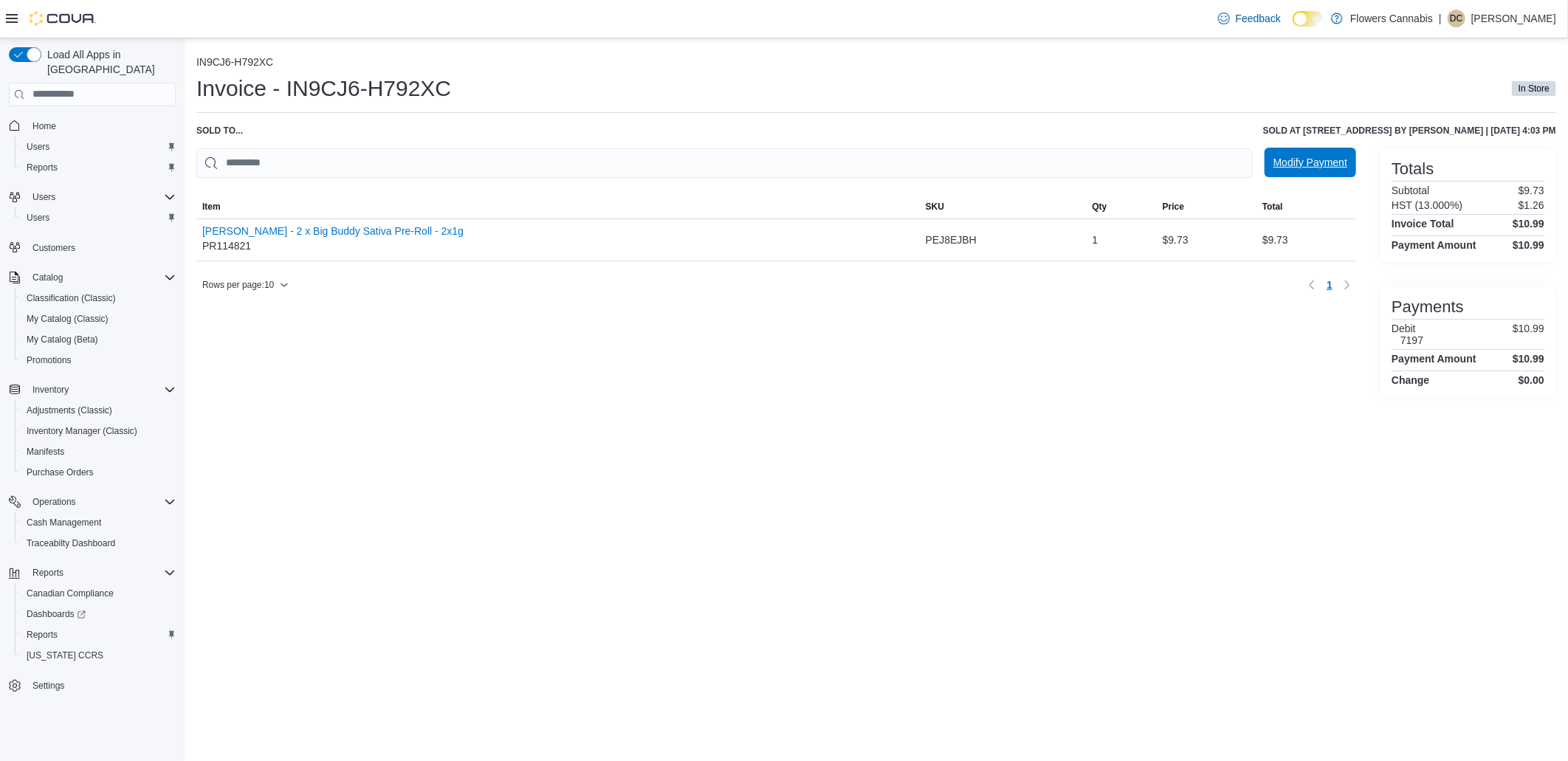
click at [1318, 173] on span "Modify Payment" at bounding box center [1310, 162] width 74 height 30
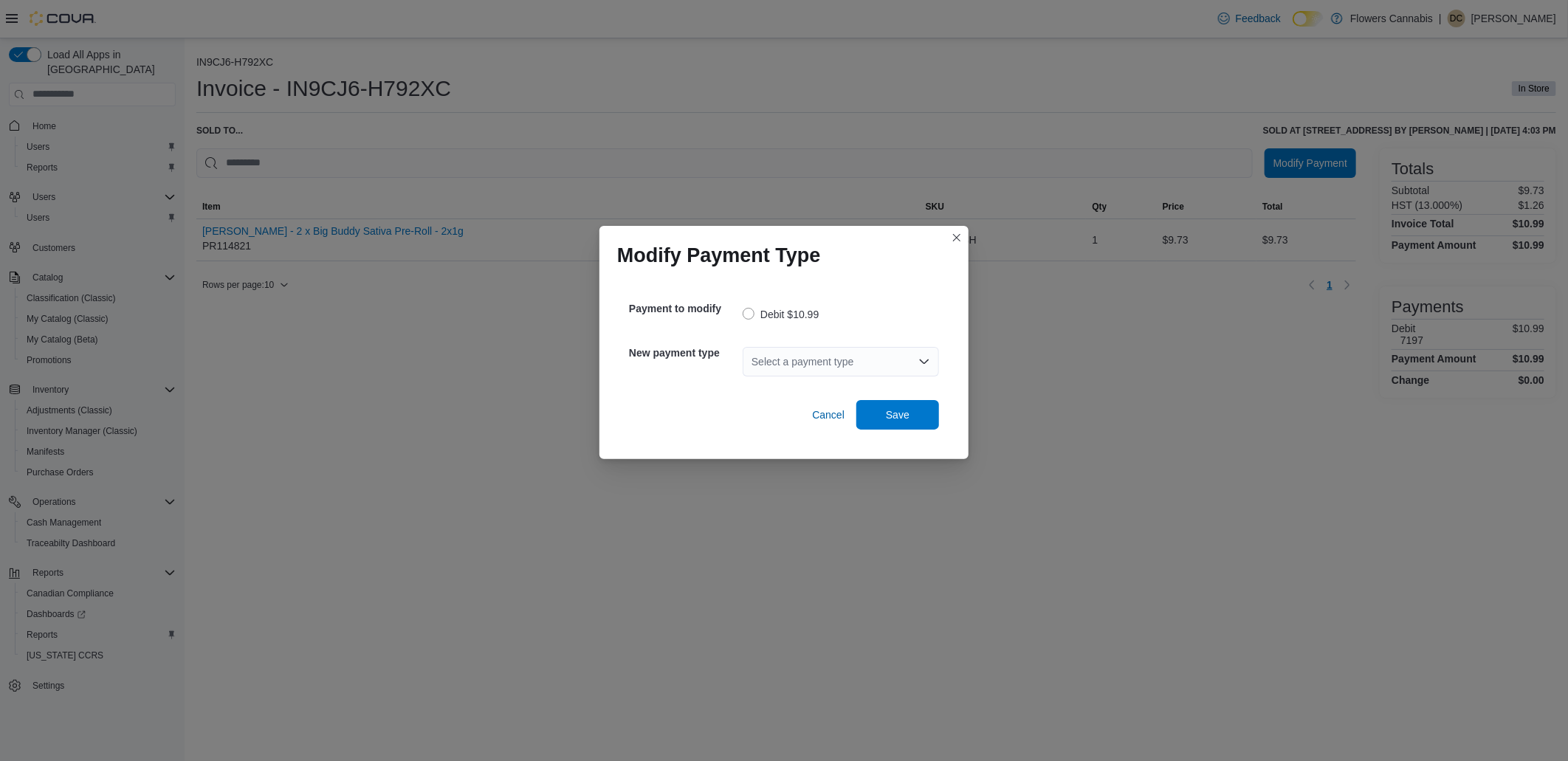
click at [830, 361] on div "Select a payment type" at bounding box center [841, 361] width 196 height 30
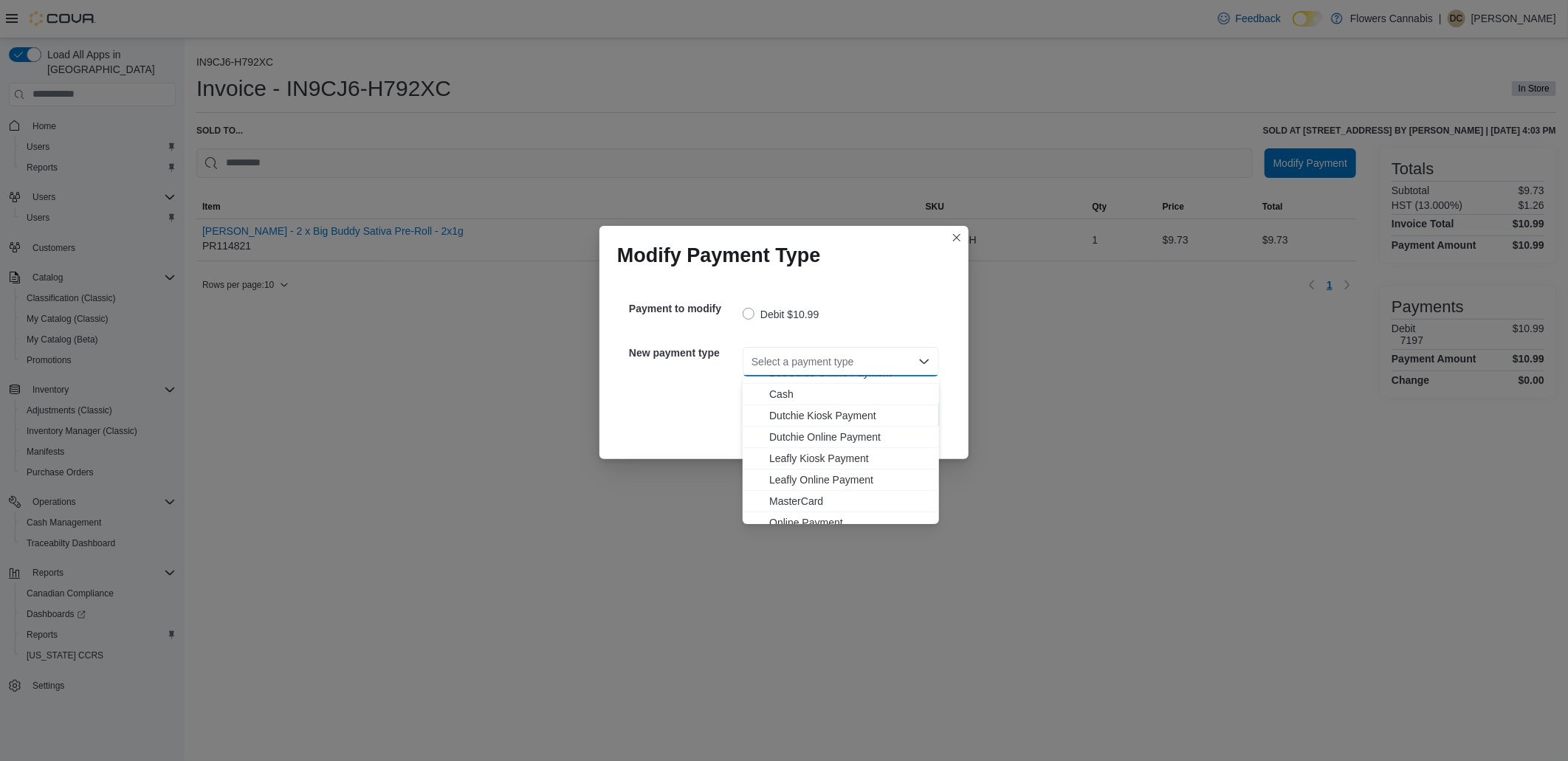
scroll to position [66, 0]
click at [820, 473] on span "MasterCard" at bounding box center [849, 470] width 161 height 15
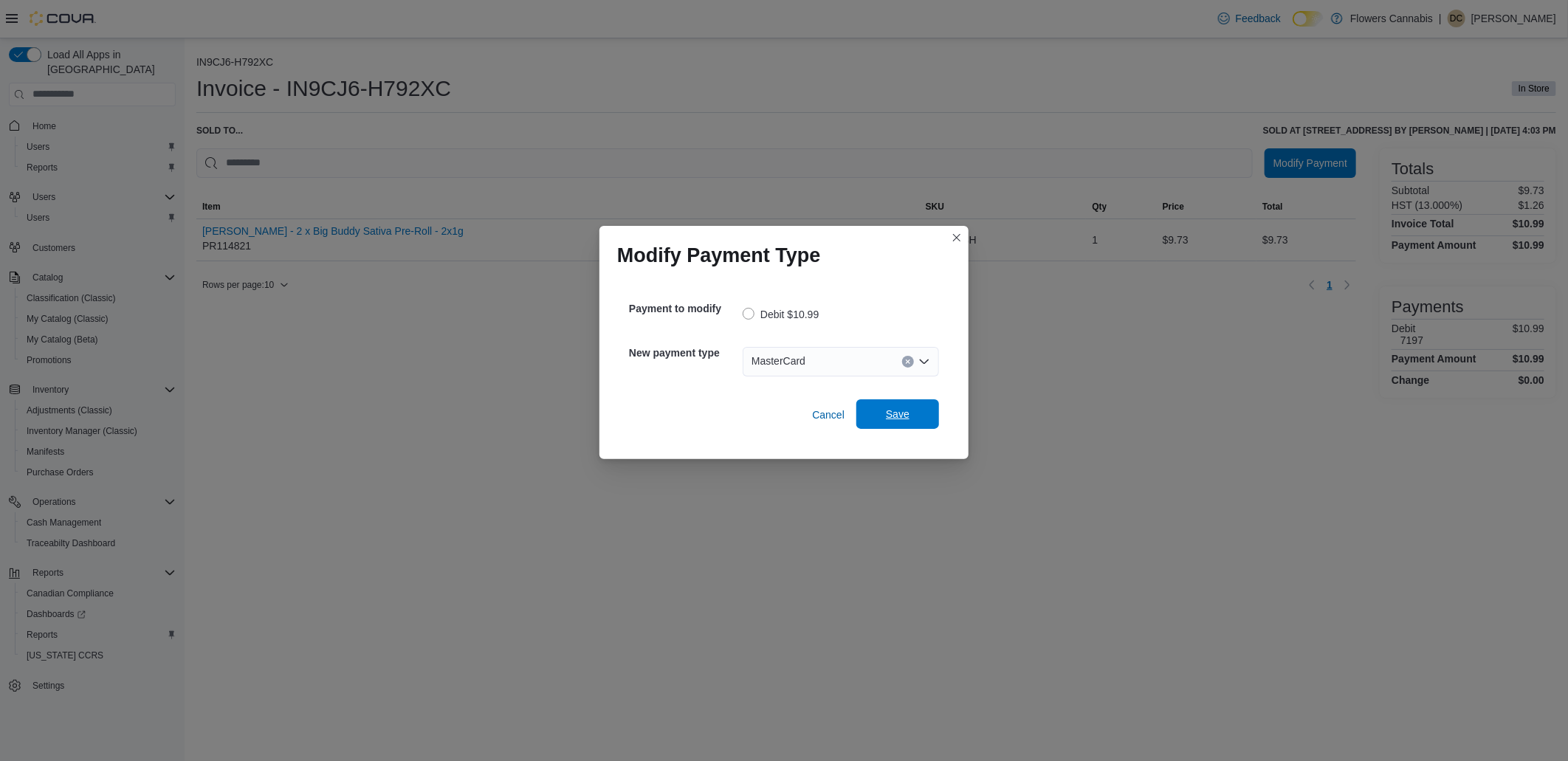
click at [894, 416] on span "Save" at bounding box center [897, 414] width 23 height 15
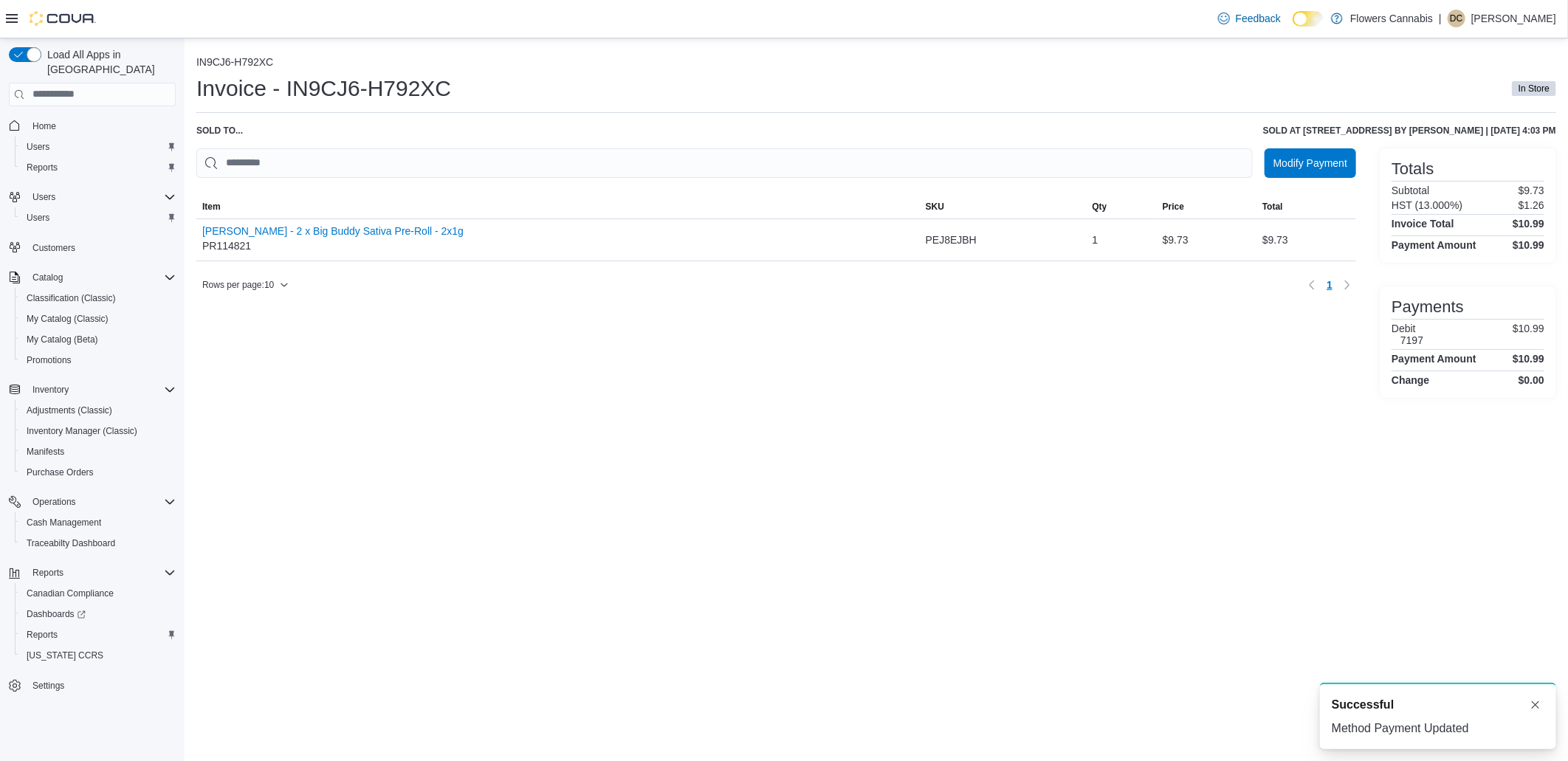
scroll to position [0, 0]
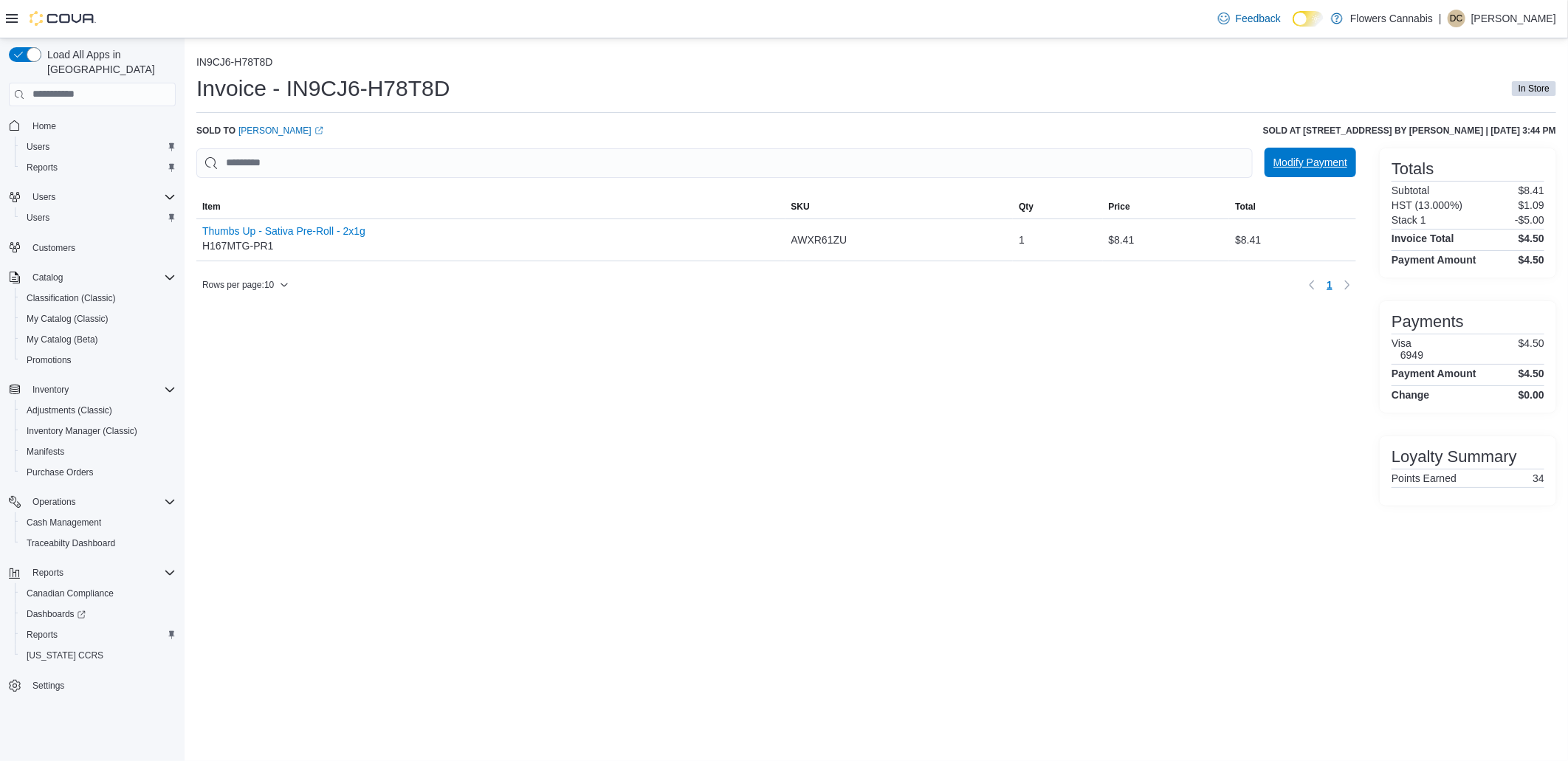
click at [1301, 169] on span "Modify Payment" at bounding box center [1310, 162] width 74 height 15
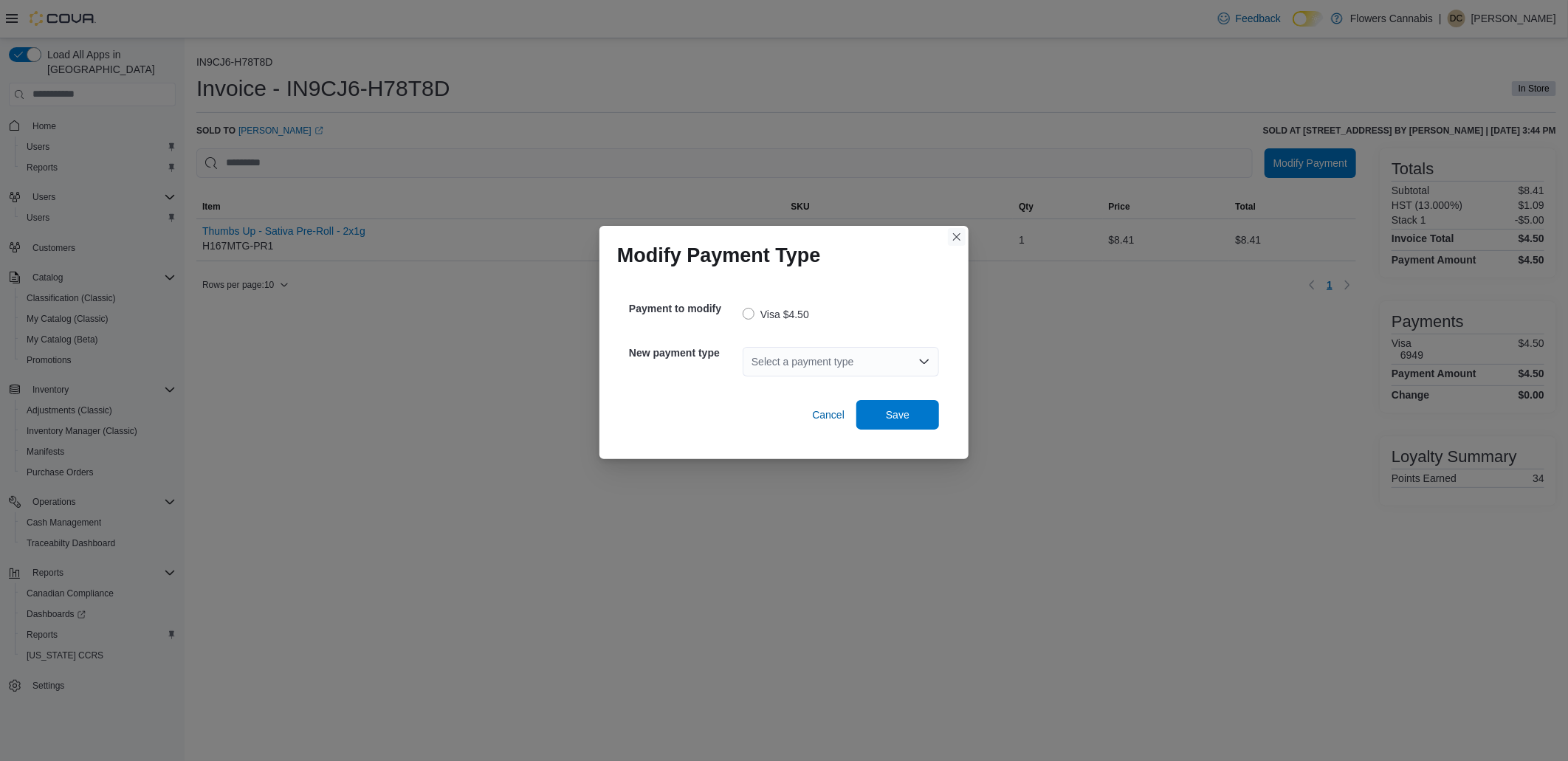
click at [956, 238] on button "Closes this modal window" at bounding box center [956, 237] width 17 height 17
